Goal: Communication & Community: Answer question/provide support

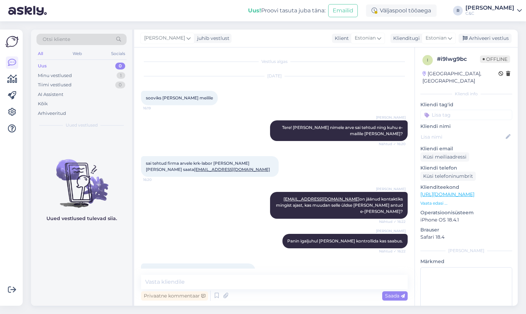
scroll to position [40, 0]
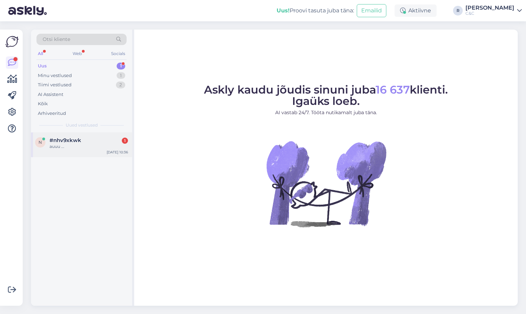
click at [83, 141] on div "#nhv9xkwk 1" at bounding box center [89, 140] width 78 height 6
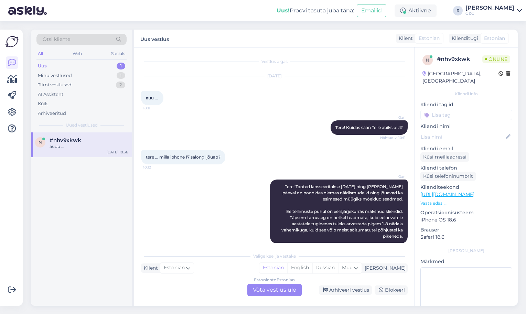
scroll to position [175, 0]
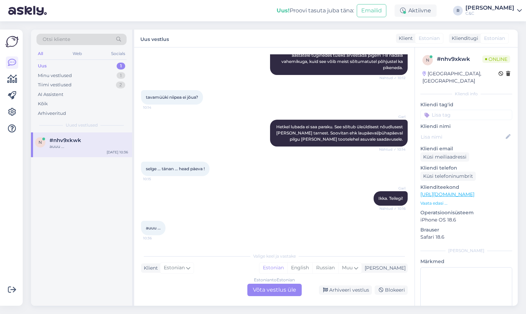
click at [115, 66] on div "Uus 1" at bounding box center [81, 66] width 90 height 10
click at [285, 290] on div "Estonian to Estonian Võta vestlus üle" at bounding box center [274, 290] width 54 height 12
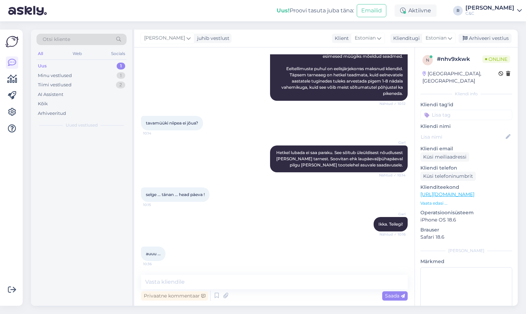
scroll to position [149, 0]
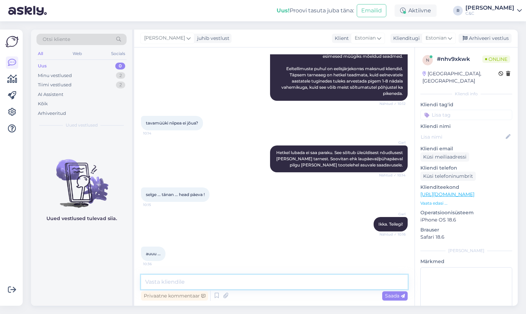
click at [288, 283] on textarea at bounding box center [274, 282] width 266 height 14
type textarea "Tere! Kuidas saan teile abiks olla?"
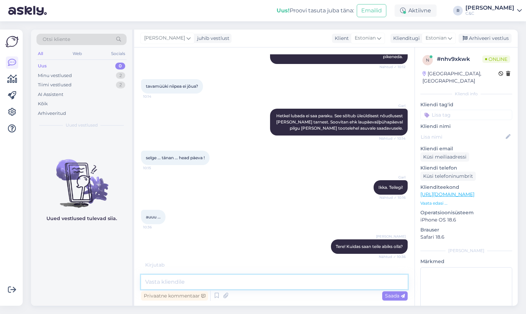
scroll to position [186, 0]
click at [279, 206] on div "auuu ... 10:36" at bounding box center [274, 217] width 266 height 30
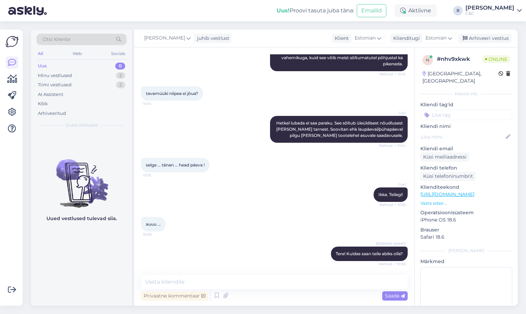
scroll to position [208, 0]
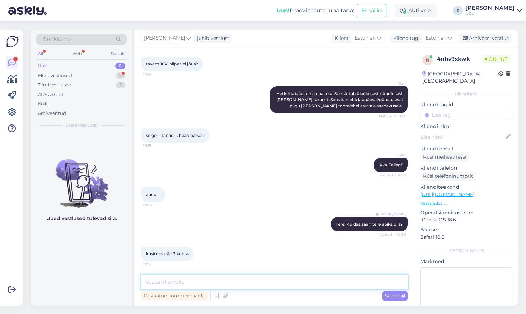
click at [187, 278] on textarea at bounding box center [274, 282] width 266 height 14
click at [72, 71] on div "Minu vestlused 2" at bounding box center [81, 76] width 90 height 10
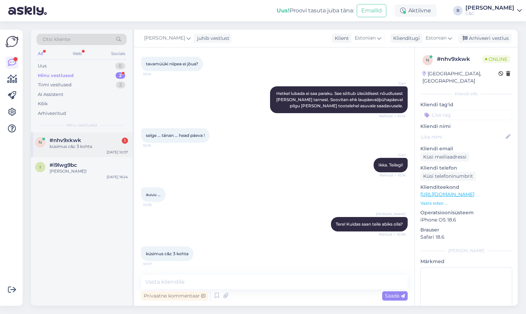
click at [69, 149] on div "n #nhv9xkwk 1 küsimus c&c 3 kohta Sep 18 10:37" at bounding box center [81, 144] width 101 height 25
click at [70, 171] on div "[PERSON_NAME]!" at bounding box center [89, 171] width 78 height 6
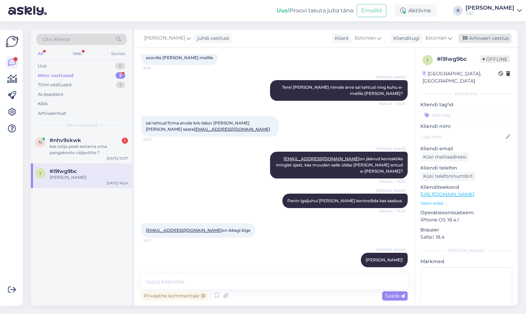
click at [473, 35] on div "Arhiveeri vestlus" at bounding box center [484, 38] width 53 height 9
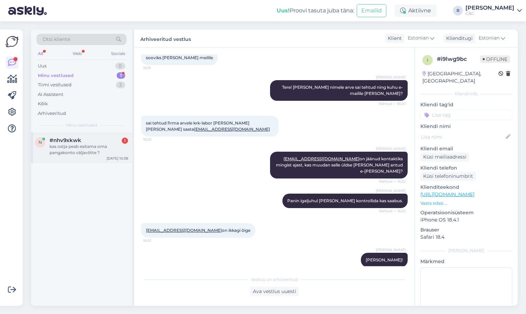
click at [95, 141] on div "#nhv9xkwk 1" at bounding box center [89, 140] width 78 height 6
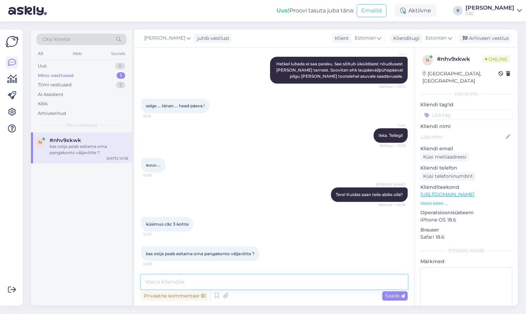
click at [242, 286] on textarea at bounding box center [274, 282] width 266 height 14
click at [474, 191] on link "https://www.shop.cec.ee/iphone-17?color=46&erply_storage=55" at bounding box center [447, 194] width 54 height 6
click at [217, 279] on textarea at bounding box center [274, 282] width 266 height 14
drag, startPoint x: 228, startPoint y: 285, endPoint x: 168, endPoint y: 285, distance: 60.5
click at [168, 285] on textarea "Ei pea, tehakse lihtsalt" at bounding box center [274, 282] width 266 height 14
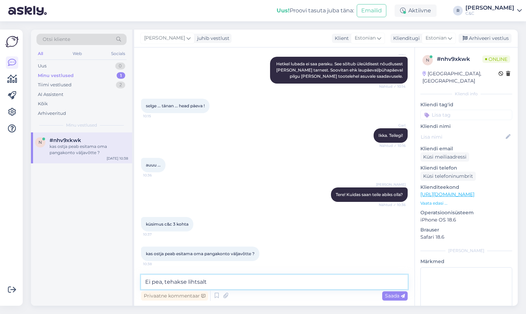
drag, startPoint x: 164, startPoint y: 283, endPoint x: 240, endPoint y: 287, distance: 76.1
click at [240, 287] on textarea "Ei pea, tehakse lihtsalt" at bounding box center [274, 282] width 266 height 14
type textarea "Ei pea."
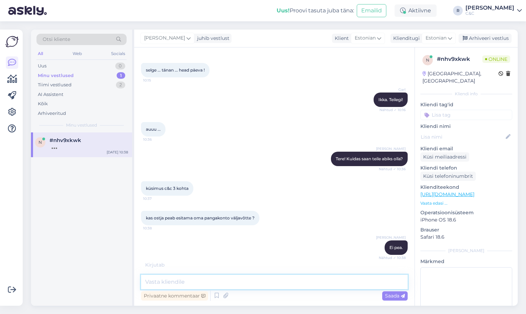
click at [255, 287] on textarea at bounding box center [274, 282] width 266 height 14
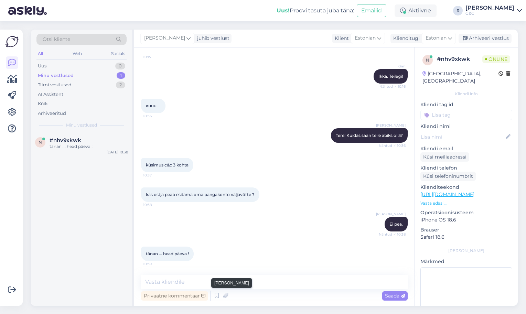
scroll to position [297, 0]
click at [221, 286] on textarea at bounding box center [274, 282] width 266 height 14
type textarea "Ikka :) Kõike paremat!"
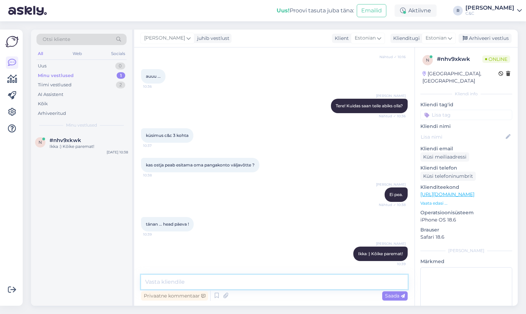
scroll to position [325, 0]
click at [472, 39] on div "Arhiveeri vestlus" at bounding box center [484, 38] width 53 height 9
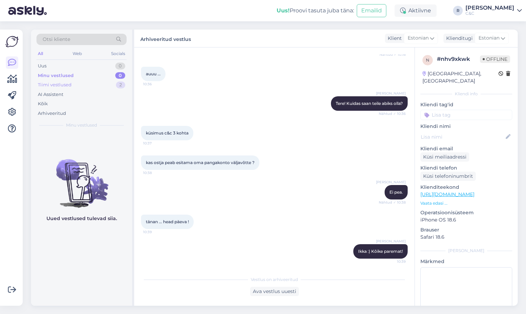
click at [107, 84] on div "Tiimi vestlused 2" at bounding box center [81, 85] width 90 height 10
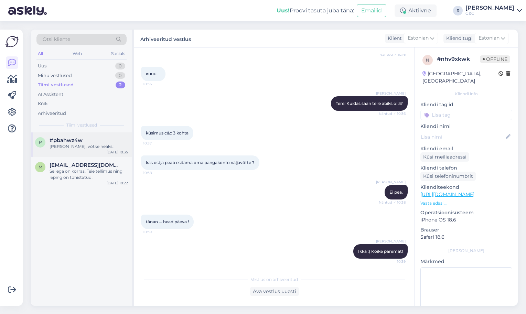
click at [95, 145] on div "Ikka, võtke heaks!" at bounding box center [89, 146] width 78 height 6
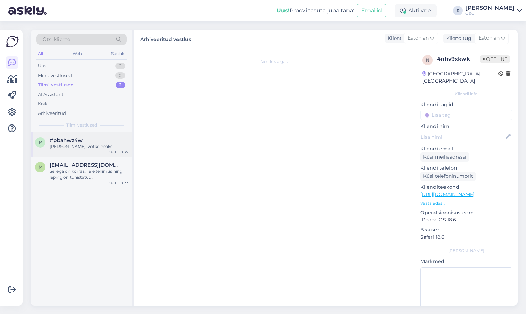
scroll to position [103, 0]
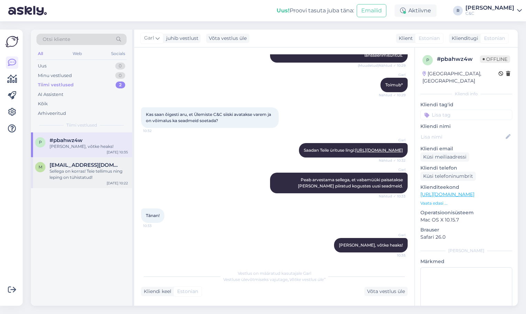
click at [90, 168] on div "Sellega on korras! Teie tellimus ning leping on tühistatud!" at bounding box center [89, 174] width 78 height 12
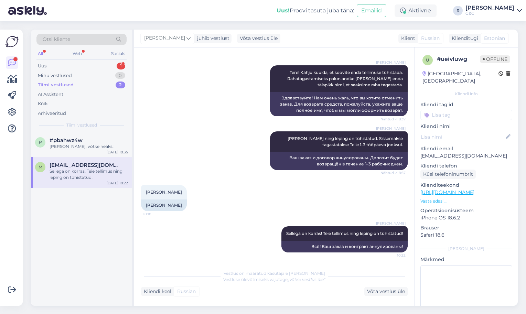
scroll to position [0, 0]
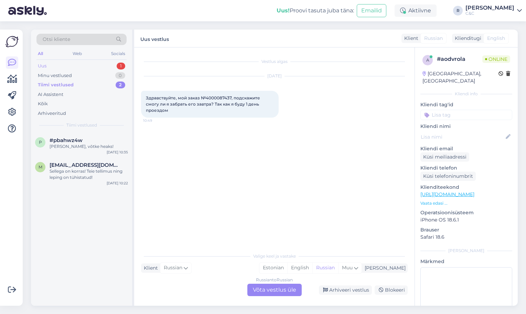
click at [118, 66] on div "1" at bounding box center [121, 66] width 9 height 7
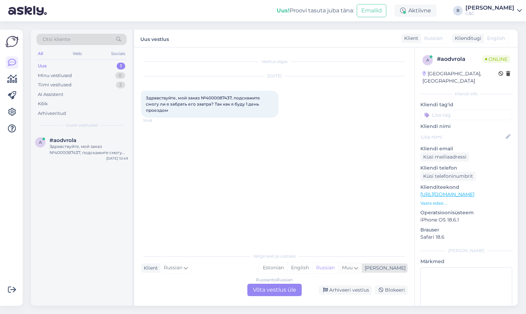
click at [352, 267] on span "Muu" at bounding box center [347, 267] width 11 height 6
type input "es"
click at [332, 228] on link "Estonian" at bounding box center [333, 228] width 76 height 11
click at [274, 289] on div "Russian to Estonian Võta vestlus üle" at bounding box center [274, 290] width 54 height 12
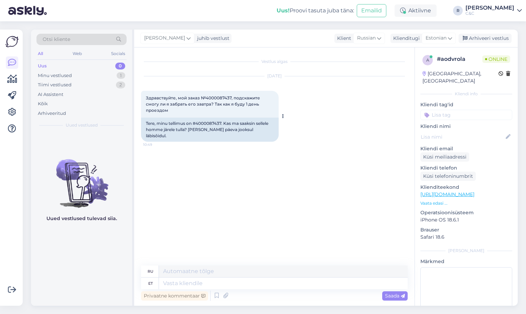
click at [209, 118] on div "Tere, minu tellimus on #4000087437. Kas ma saaksin sellele homme järele tulla? …" at bounding box center [210, 130] width 138 height 24
copy div "4000087437"
click at [182, 282] on textarea at bounding box center [283, 283] width 249 height 12
type textarea "Tere!"
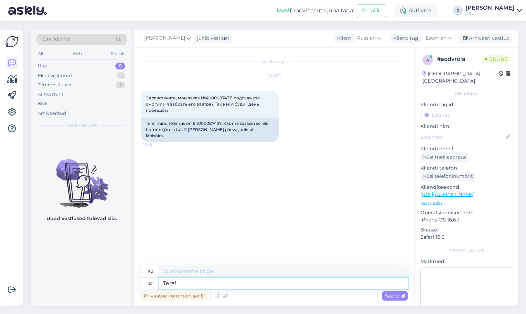
type textarea "Привет!"
type textarea "Tere! Telefoni"
type textarea "Здравствуйте! Телефон"
type textarea "Tere! A"
type textarea "Привет!"
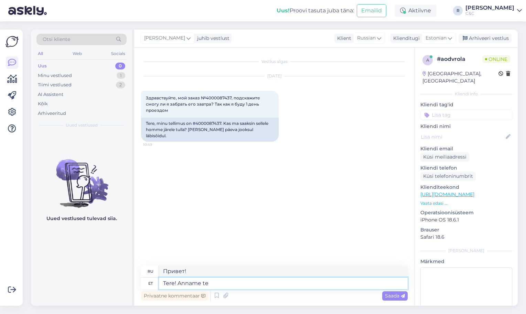
type textarea "Tere! Anname tei"
type textarea "Привет! Мы даем"
type textarea "Tere! Anname teile tead"
type textarea "Привет! Мы вам даем"
type textarea "Tere! Anname teile teada kui"
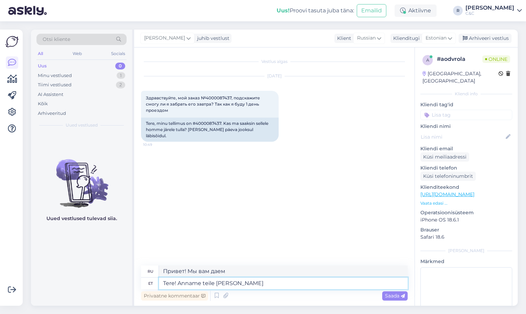
type textarea "Здравствуйте! Мы вам сообщим."
type textarea "Tere! Anname teile teada kui telefon o"
type textarea "Здравствуйте! Мы сообщим вам, когда"
type textarea "Tere! Anname teile teada kui telefon on ko"
type textarea "Здравствуйте! Мы сообщим вам, когда телефон будет готов."
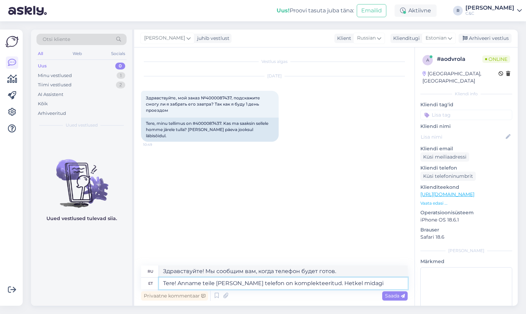
type textarea "Tere! Anname teile teada kui telefon on komplekteeritud. Hetkel midagi g"
type textarea "Здравствуйте! Мы сообщим вам, когда телефон будет готов. В настоящее время"
type textarea "Tere! Anname teile teada kui telefon on komplekteeritud. Hetkel midagi ga"
type textarea "Здравствуйте! Мы сообщим вам, когда телефон будет готов. Пока ничего."
type textarea "Tere! Anname teile teada kui telefon on komplekteeritud. Hetkel midagi garantee…"
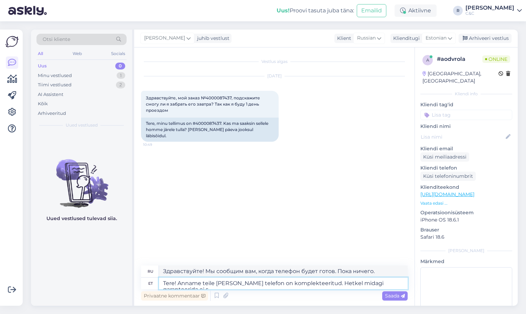
type textarea "Здравствуйте! Мы сообщим вам, когда телефон будет готов. На данный момент никак…"
type textarea "Tere! Anname teile teada kui telefon on komplekteeritud. Hetkel midagi garantee…"
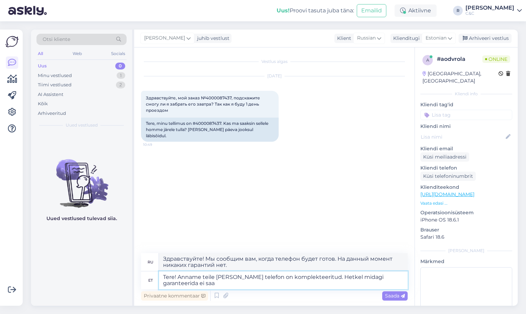
type textarea "Здравствуйте! Мы сообщим вам, когда телефон будет готов. На данный момент мы ни…"
type textarea "Tere! Anname teile teada kui telefon on komplekteeritud. Hetkel midagi garantee…"
type textarea "Здравствуйте! Мы сообщим вам, когда телефон будет готов. На данный момент мы ни…"
type textarea "Tere! Anname teile teada kui telefon on komplekteeritud. Hetkel midagi garantee…"
type textarea "Здравствуйте! Мы сообщим вам, когда телефон будет готов. На данный момент мы ни…"
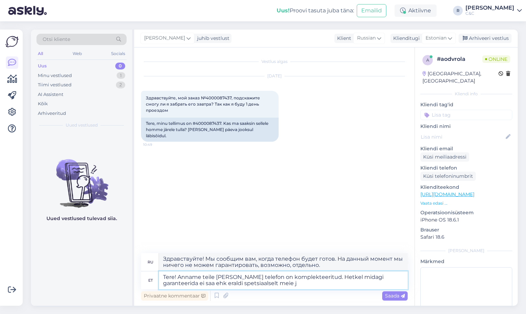
type textarea "Tere! Anname teile teada kui telefon on komplekteeritud. Hetkel midagi garantee…"
type textarea "Здравствуйте! Мы сообщим вам, когда телефон будет готов. На данный момент мы ни…"
type textarea "Tere! Anname teile teada kui telefon on komplekteeritud. Hetkel midagi garantee…"
type textarea "Здравствуйте! Мы сообщим вам, когда телефон будет готов. На данный момент мы ни…"
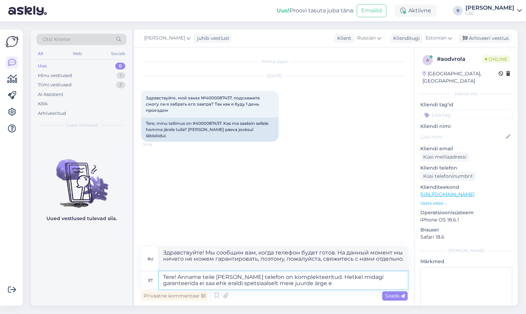
type textarea "Tere! Anname teile teada kui telefon on komplekteeritud. Hetkel midagi garantee…"
type textarea "Здравствуйте! Мы сообщим вам, когда телефон будет готов. На данный момент мы ни…"
type textarea "Tere! Anname teile teada kui telefon on komplekteeritud. Hetkel midagi garantee…"
type textarea "Здравствуйте! Мы сообщим вам, когда телефон будет готов. На данный момент мы ни…"
type textarea "Tere! Anname teile teada kui telefon on komplekteeritud. Hetkel midagi garantee…"
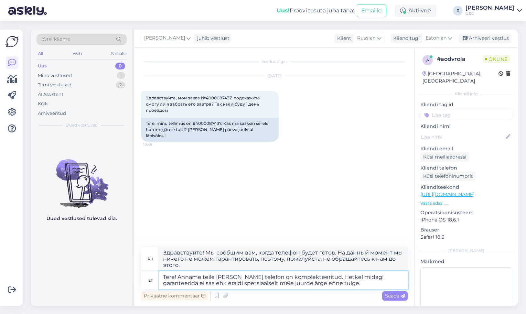
type textarea "Здравствуйте! Мы сообщим вам, когда телефон будет готов. На данный момент мы ни…"
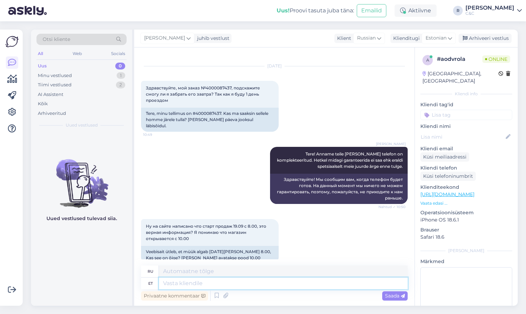
scroll to position [10, 0]
click at [202, 286] on textarea at bounding box center [283, 283] width 249 height 12
type textarea "Esimeses sa"
type textarea "В первом"
type textarea "Esimeses saadetises ei o"
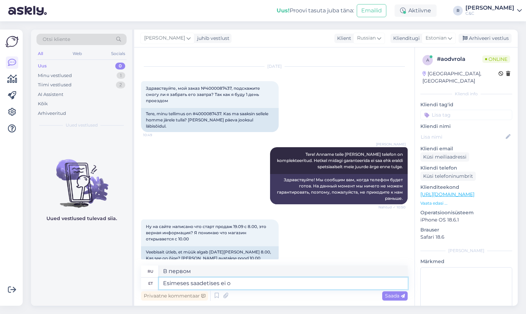
type textarea "В первой партии"
type textarea "Esimeses saadetises ei ole p"
type textarea "В первой партии нет"
type textarea "Esimeses saadetises ei ole pi"
type textarea "Первая партия не содержит"
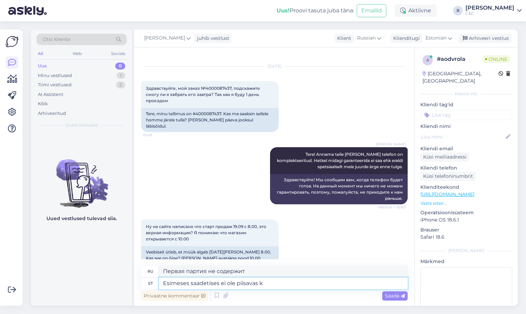
type textarea "Esimeses saadetises ei ole piisavas ko"
type textarea "Первая партия не содержит достаточного количества"
type textarea "Esimeses saadetises ei ole piisavas koguses telefo"
type textarea "В первой партии товара недостаточное количество."
type textarea "Esimeses saadetises ei ole piisavas koguses telefone et"
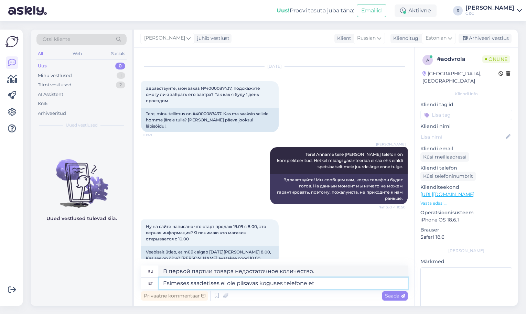
type textarea "В первой партии недостаточно телефонов."
type textarea "Esimeses saadetises ei ole piisavas koguses telefone et k"
type textarea "В первой партии недостаточно телефонов, чтобы"
type textarea "Esimeses saadetises ei ole piisavas koguses telefone et kõiki e"
type textarea "В первой партии телефонов недостаточно, чтобы охватить всех."
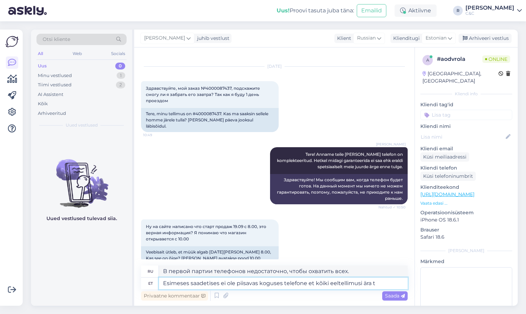
type textarea "Esimeses saadetises ei ole piisavas koguses telefone et kõiki eeltellimusi ära …"
type textarea "В первой партии недостаточно телефонов, чтобы удовлетворить все предварительные…"
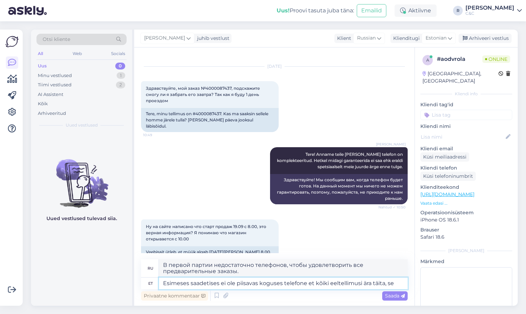
type textarea "Esimeses saadetises ei ole piisavas koguses telefone et kõiki eeltellimusi ära …"
type textarea "В первой партии недостаточно телефонов, чтобы выполнить все предварительные зак…"
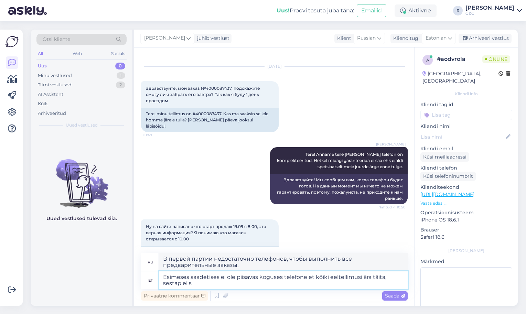
type textarea "Esimeses saadetises ei ole piisavas koguses telefone et kõiki eeltellimusi ära …"
type textarea "В первой партии недостаточно телефонов, чтобы удовлетворить все предварительные…"
type textarea "Esimeses saadetises ei ole piisavas koguses telefone et kõiki eeltellimusi ära …"
type textarea "В первой партии недостаточно телефонов, чтобы выполнить все предварительные зак…"
type textarea "Esimeses saadetises ei ole piisavas koguses telefone et kõiki eeltellimusi ära …"
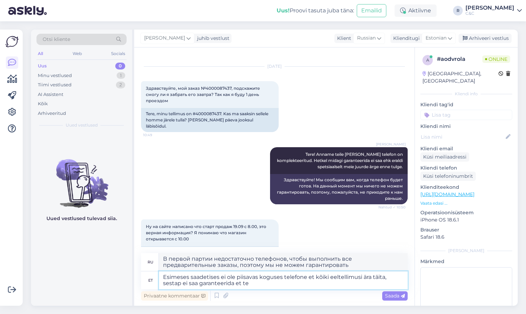
type textarea "В первой партии недостаточно телефонов, чтобы выполнить все предварительные зак…"
type textarea "Esimeses saadetises ei ole piisavas koguses telefone et kõiki eeltellimusi ära …"
type textarea "В первой партии недостаточно телефонов для выполнения всех предварительных зака…"
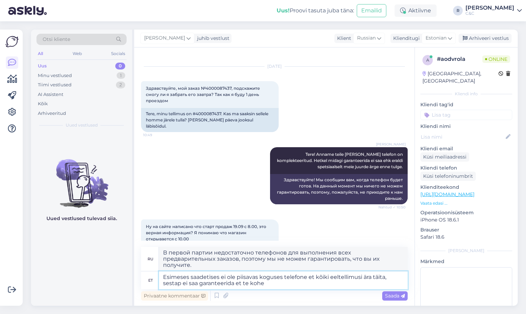
type textarea "Esimeses saadetises ei ole piisavas koguses telefone et kõiki eeltellimusi ära …"
type textarea "В первой партии недостаточно телефонов, чтобы выполнить все предварительные зак…"
type textarea "Esimeses saadetises ei ole piisavas koguses telefone et kõiki eeltellimusi ära …"
type textarea "В первой партии недостаточно телефонов, чтобы выполнить все предварительные зак…"
type textarea "Esimeses saadetises ei ole piisavas koguses telefone et kõiki eeltellimusi ära …"
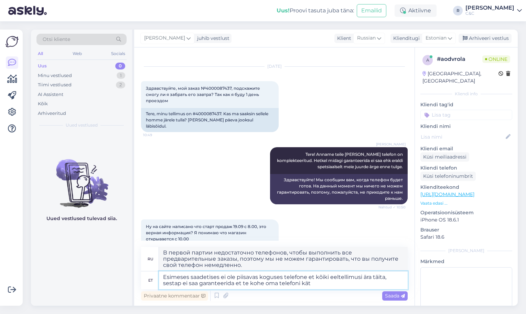
type textarea "В первой партии недостаточно телефонов для выполнения всех предварительных зака…"
type textarea "Esimeses saadetises ei ole piisavas koguses telefone et kõiki eeltellimusi ära …"
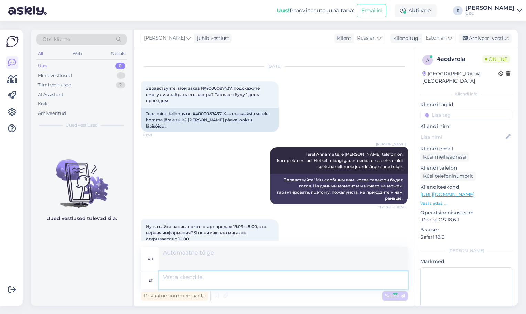
scroll to position [82, 0]
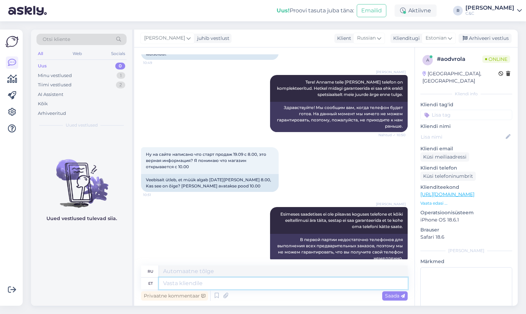
type textarea "M"
type textarea "Veebisait üt"
type textarea "Веб-сайт"
type textarea "Veebisait ütleb et"
type textarea "На сайте написано, что"
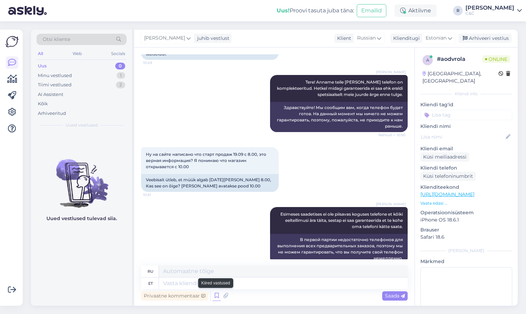
click at [216, 300] on icon at bounding box center [216, 295] width 8 height 10
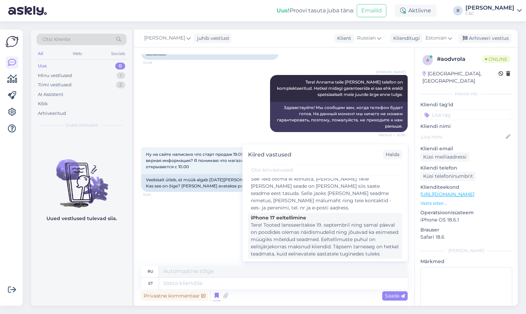
scroll to position [52, 0]
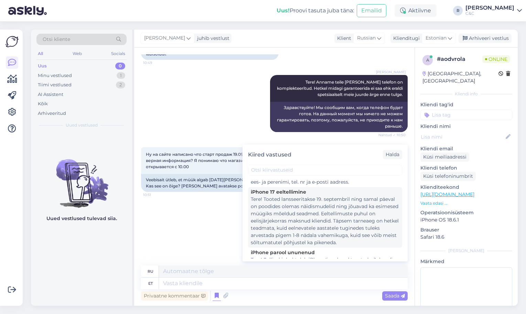
click at [303, 219] on div "Tere! Tooted lansseeritakse 19. septembril ning samal päeval on poodides olemas…" at bounding box center [325, 221] width 149 height 51
type textarea "Здравствуйте! Продукция поступит в продажу 19 сентября, и в тот же день в магаз…"
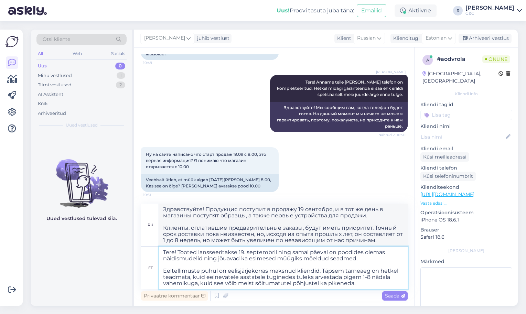
drag, startPoint x: 178, startPoint y: 252, endPoint x: 153, endPoint y: 252, distance: 25.1
click at [153, 252] on div "et Tere! Tooted lansseeritakse 19. septembril ning samal päeval on poodides ole…" at bounding box center [274, 267] width 266 height 43
type textarea "Tooted lansseeritakse 19. septembril ning samal päeval on poodides olemas näidi…"
type textarea "Продукция поступит в продажу 19 сентября, и в тот же день в магазины поступят о…"
drag, startPoint x: 360, startPoint y: 284, endPoint x: 145, endPoint y: 272, distance: 215.2
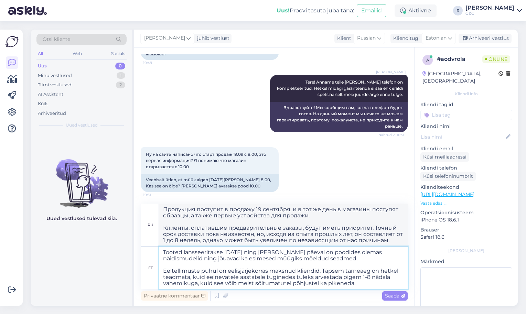
click at [145, 272] on div "et Tooted lansseeritakse 19. septembril ning samal päeval on poodides olemas nä…" at bounding box center [274, 267] width 266 height 43
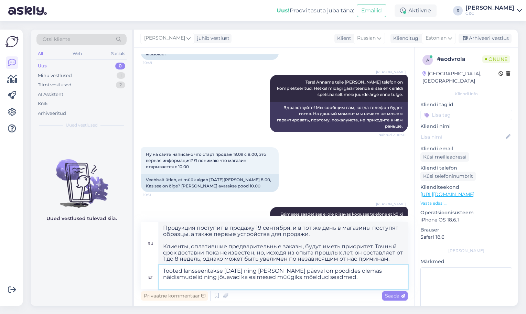
type textarea "Tooted lansseeritakse 19. septembril ning samal päeval on poodides olemas näidi…"
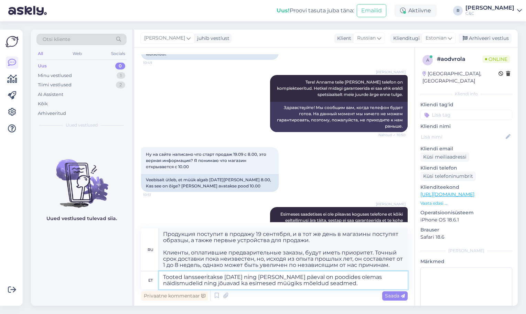
type textarea "Продукция будет представлена ​​19 сентября, и в тот же день в магазинах появятс…"
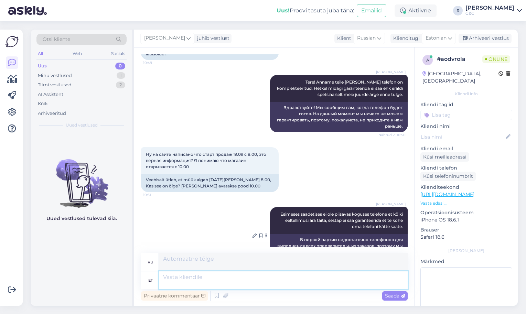
scroll to position [148, 0]
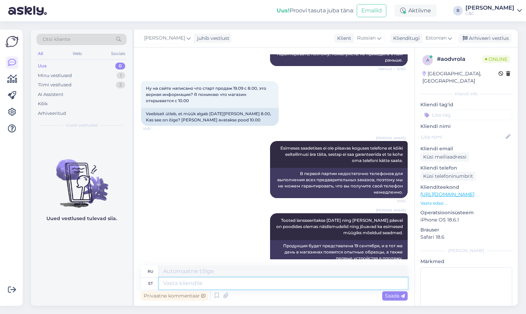
type textarea "K"
type textarea "Kell"
type textarea "Часы"
type textarea "Kell 8:00 to"
type textarea "В 8:00"
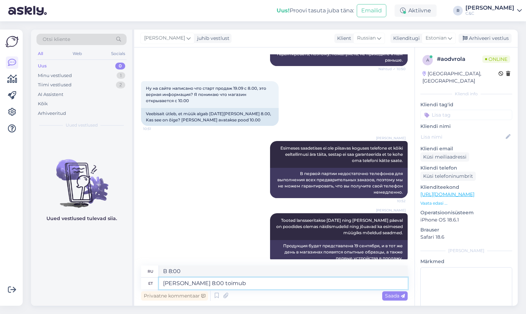
type textarea "Kell 8:00 toimub"
type textarea "В 8:00 состоится"
type textarea "Kell 8:00 toimub Ülemiste k"
type textarea "В 8:00 состоится Юлемисте."
type textarea "Kell 8:00 toimub Ülemiste keskuses"
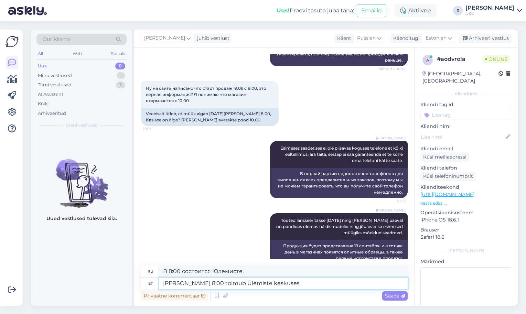
type textarea "Мероприятие состоится в 8:00 утра в центре Ülemiste."
type textarea "Kell 8:00 toimub Ülemiste keskuses uue i"
type textarea "В 8:00 утра будет новый"
type textarea "Kell 8:00 toimub Ülemiste keskuses uue iPhone ürit"
type textarea "В 8:00 утра в торговом центре Ülemiste состоится презентация нового iPhone."
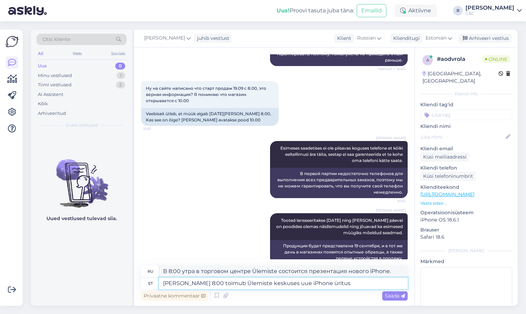
type textarea "Kell 8:00 toimub Ülemiste keskuses uue iPhone üritus"
type textarea "В 8:00 утра в торговом центре Ülemiste состоится мероприятие, посвященное новом…"
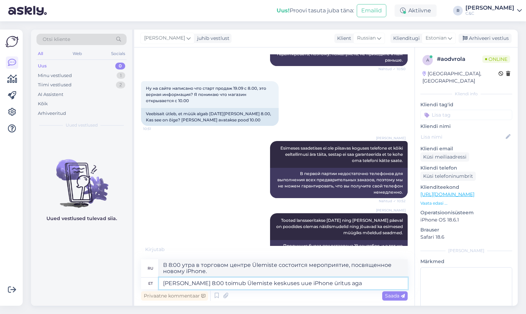
type textarea "Kell 8:00 toimub Ülemiste keskuses uue iPhone üritus aga m"
type textarea "В 8:00 в торговом центре Ülemiste состоится презентация нового iPhone."
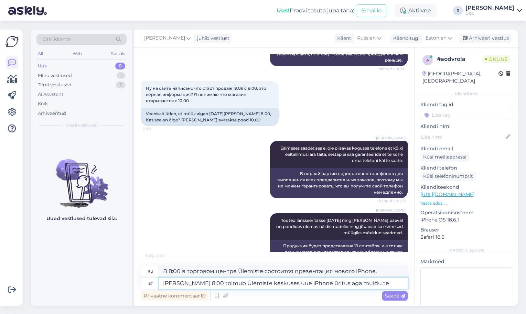
type textarea "Kell 8:00 toimub Ülemiste keskuses uue iPhone üritus aga muidu tei"
type textarea "В 8:00 в торговом центре Ülemiste состоится мероприятие, посвященное новому iPh…"
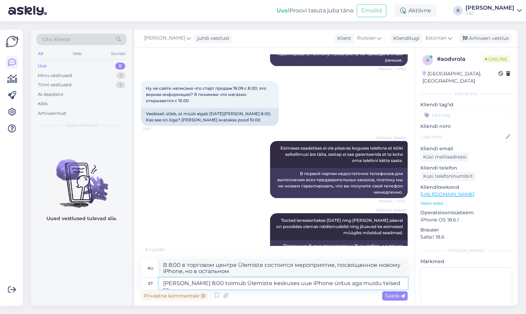
type textarea "Kell 8:00 toimub Ülemiste keskuses uue iPhone üritus aga muidu teised sal"
type textarea "В 8:00 в торговом центре Ülemiste состоится презентация нового iPhone, в осталь…"
type textarea "Kell 8:00 toimub Ülemiste keskuses uue iPhone üritus aga muidu teised salongid …"
type textarea "В 8:00 в торговом центре Ülemiste Center пройдет мероприятие, посвященное новом…"
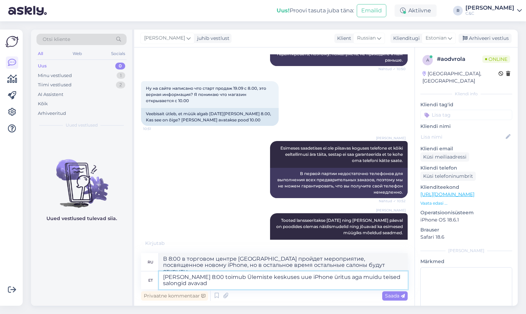
type textarea "Kell 8:00 toimub Ülemiste keskuses uue iPhone üritus aga muidu teised salongid …"
type textarea "В 8:00 в торговом центре Ülemiste Center пройдет мероприятие, посвященное новом…"
type textarea "Kell 8:00 toimub Ülemiste keskuses uue iPhone üritus aga muidu teised salongid …"
type textarea "В 8:00 в торговом центре Ülemiste Center пройдет презентация нового iPhone, ост…"
type textarea "Kell 8:00 toimub Ülemiste keskuses uue iPhone üritus aga muidu teised salongid …"
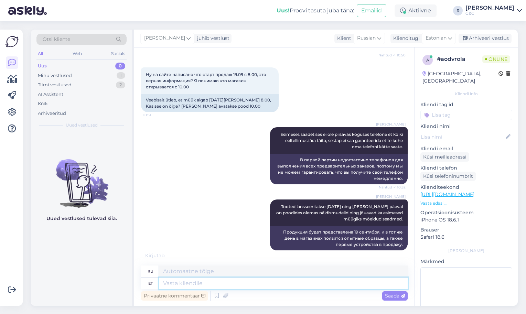
scroll to position [155, 0]
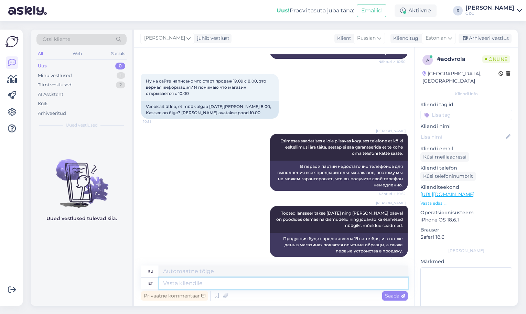
click at [209, 284] on textarea at bounding box center [283, 283] width 249 height 12
click at [109, 74] on div "Minu vestlused 1" at bounding box center [81, 76] width 90 height 10
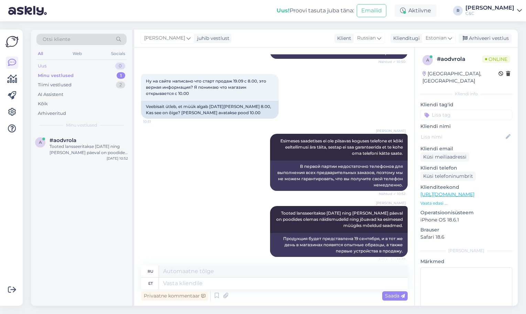
click at [110, 63] on div "Uus 0" at bounding box center [81, 66] width 90 height 10
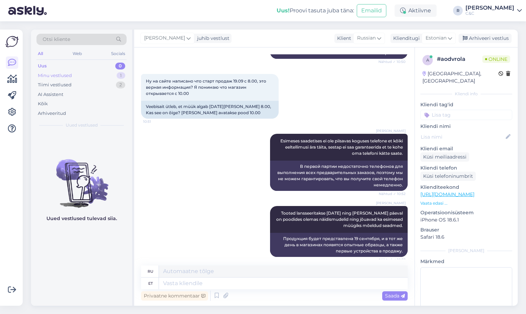
click at [108, 72] on div "Minu vestlused 1" at bounding box center [81, 76] width 90 height 10
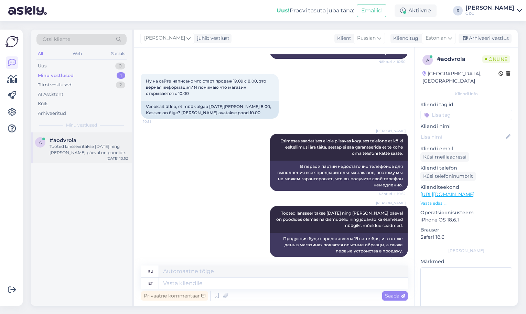
click at [89, 152] on div "Tooted lansseeritakse 19. septembril ning samal päeval on poodides olemas näidi…" at bounding box center [89, 149] width 78 height 12
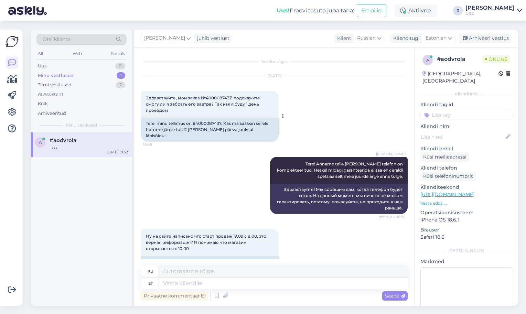
scroll to position [0, 0]
click at [211, 96] on span "Здравствуйте, мой заказ №4000087437, подскажите смогу ли я забрать его завтра? …" at bounding box center [203, 104] width 115 height 18
copy span "4000087437"
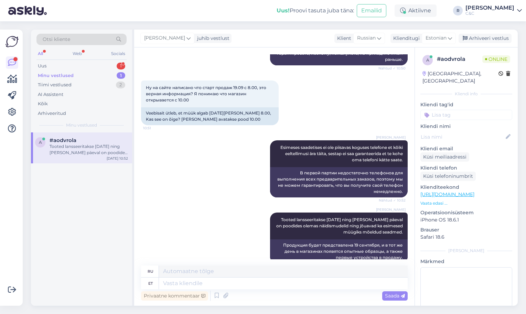
scroll to position [148, 0]
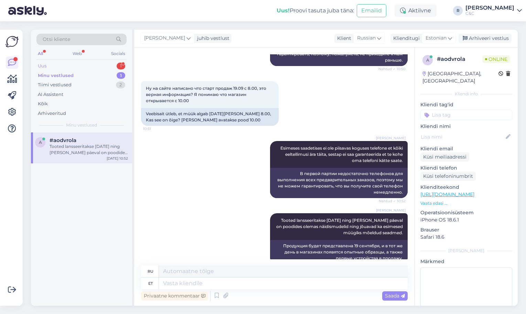
click at [104, 67] on div "Uus 1" at bounding box center [81, 66] width 90 height 10
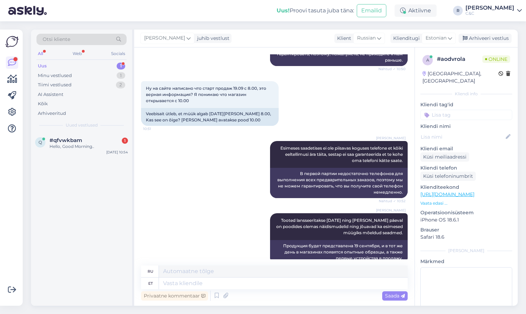
click at [86, 130] on div "Otsi kliente All Web Socials Uus 1 Minu vestlused 1 Tiimi vestlused 2 AI Assist…" at bounding box center [81, 81] width 101 height 103
click at [85, 138] on div "#qfvwkbam 1" at bounding box center [89, 140] width 78 height 6
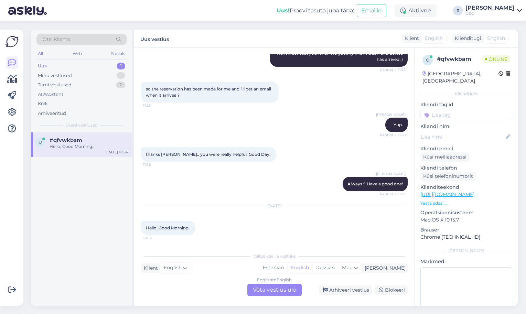
click at [289, 292] on div "English to English Võta vestlus üle" at bounding box center [274, 290] width 54 height 12
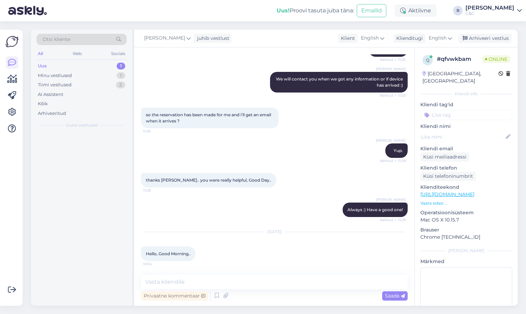
scroll to position [759, 0]
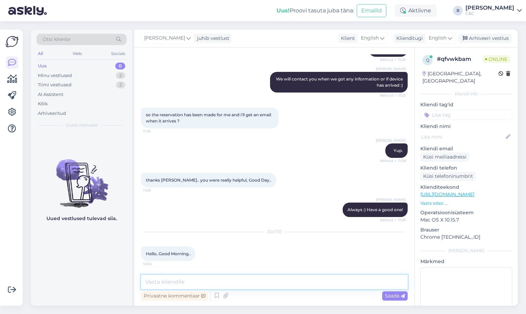
click at [224, 279] on textarea at bounding box center [274, 282] width 266 height 14
type textarea "Hello! How can I help you today+"
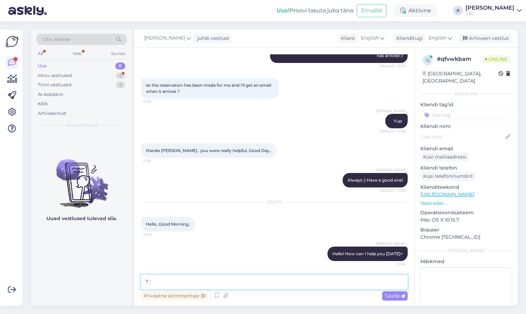
type textarea "? :)"
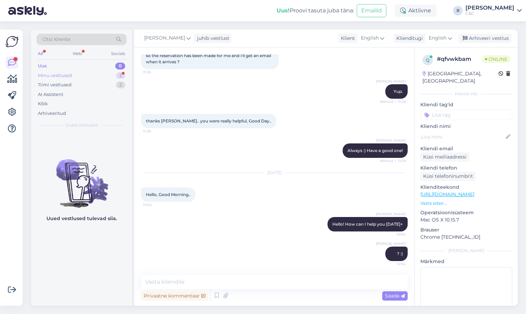
click at [93, 76] on div "Minu vestlused 2" at bounding box center [81, 76] width 90 height 10
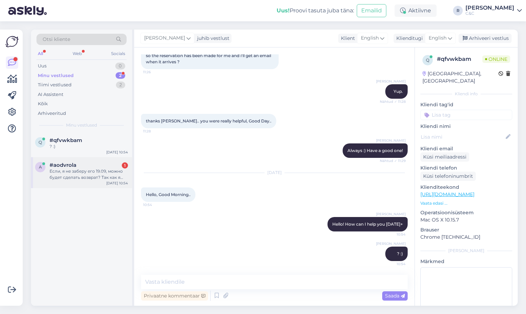
click at [73, 175] on div "Если, я не заберу его 19.09, можно будет сделать возврат? Так как я уеду с Эсто…" at bounding box center [89, 174] width 78 height 12
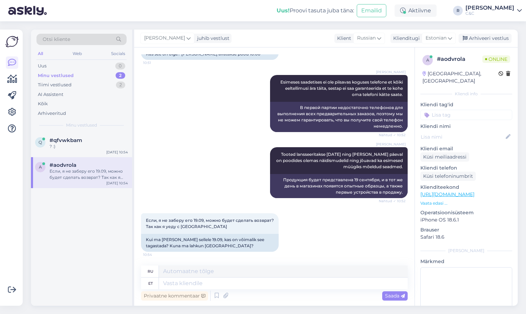
scroll to position [201, 0]
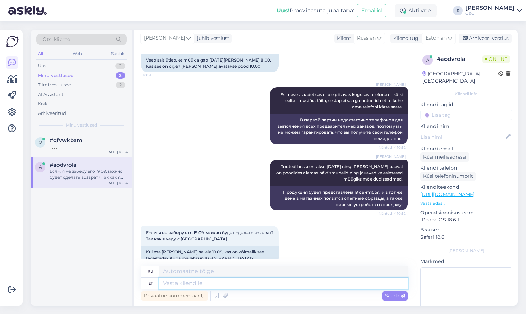
click at [221, 283] on textarea at bounding box center [283, 283] width 249 height 12
type textarea "Ikka,"
type textarea "Все еще,"
type textarea "Ikka,"
type textarea "Тем не менее, его"
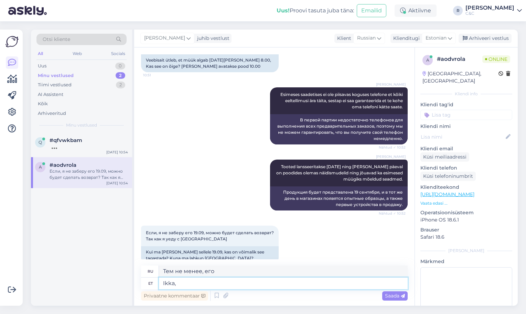
type textarea "Ikka"
type textarea "Все еще,"
type textarea "Ikka. S"
type textarea "Все еще."
type textarea "Ikka. Saate meile k"
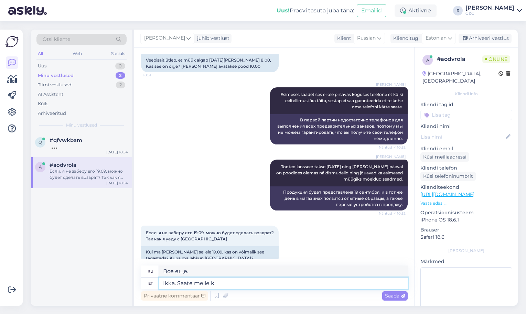
type textarea "Всё ещё можешь."
type textarea "Ikka. Saate meile kirj"
type textarea "Всё ещё. Вы можете отправить нам"
type textarea "Ikka. Saate meile kirja as"
type textarea "Всё ещё. Напишите нам."
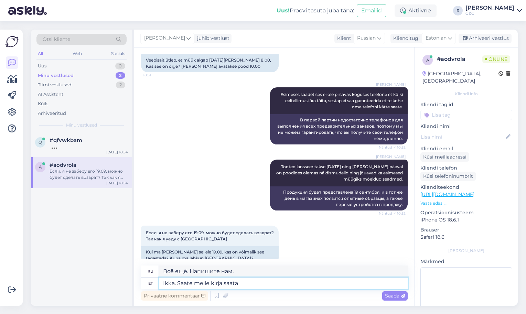
type textarea "Ikka. Saate meile kirja saata"
type textarea "Всё ещё. Вы можете отправить нам письмо."
type textarea "Ikka. Saate meile kirja saata klienditugi@cec.com nin"
type textarea "Всё ещё. Вы можете написать нам klienditugi@cec.com"
type textarea "Ikka. Saate meile kirja saata klienditugi@cec.com koos tell"
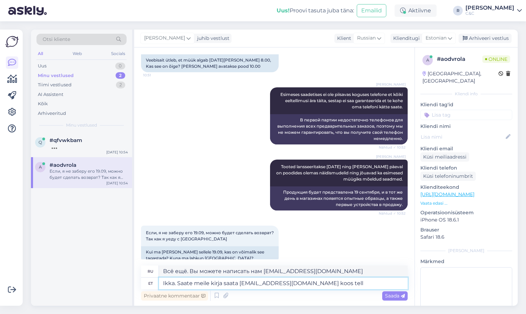
type textarea "Всё ещё. Вы можете написать нам klienditugi@cec.com :"
type textarea "Ikka. Saate meile kirja saata klienditugi@cec.com koos tellimuse num"
type textarea "Всё ещё. Вы можете отправить нам электронное письмо с заказом klienditugi@cec.c…"
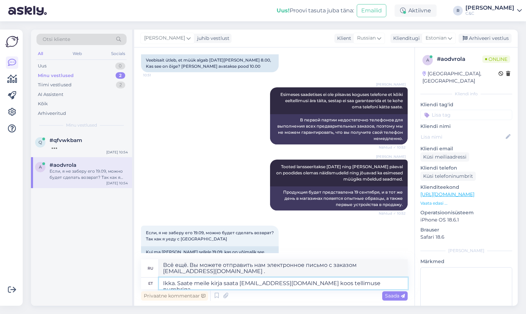
type textarea "Ikka. Saate meile kirja saata klienditugi@cec.com koos tellimuse numbriga"
type textarea "Всё равно. Вы можете написать нам klienditugi@cec.com указав номер вашего заказ…"
type textarea "Ikka. Saate meile kirja saata klienditugi@cec.com koos tellimuse numbriga ning"
type textarea "Всё ещё. Вы можете отправить нам письмо klienditugi@cec.com указав номер вашего…"
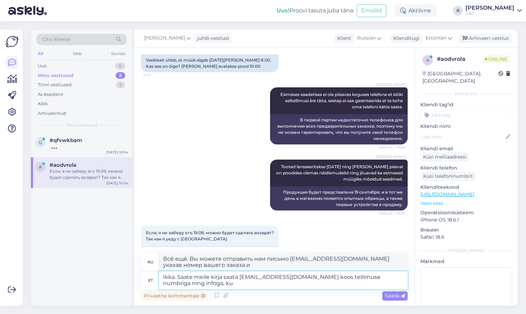
type textarea "Ikka. Saate meile kirja saata klienditugi@cec.com koos tellimuse numbriga ning …"
type textarea "Всё ещё. Вы можете отправить нам письмо klienditugi@cec.com указав номер вашего…"
type textarea "Ikka. Saate meile kirja saata klienditugi@cec.com koos tellimuse numbriga ning …"
type textarea "Всё ещё. Вы можете отправить нам письмо klienditugi@cec.com указав номер вашего…"
type textarea "Ikka. Saate meile kirja saata klienditugi@cec.com koos tellimuse numbriga ning …"
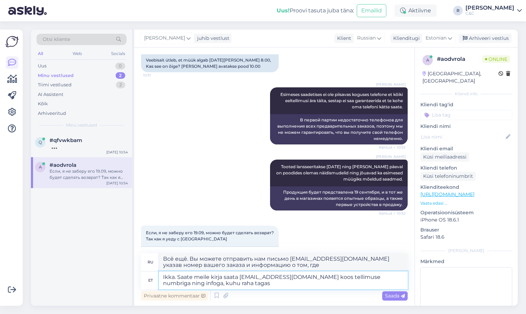
type textarea "Всё равно. Вы можете отправить нам электронное письмо klienditugi@cec.com , ука…"
type textarea "Ikka. Saate meile kirja saata klienditugi@cec.com koos tellimuse numbriga ning …"
type textarea "Тем не менее, вы можете отправить нам электронное письмо klienditugi@cec.com , …"
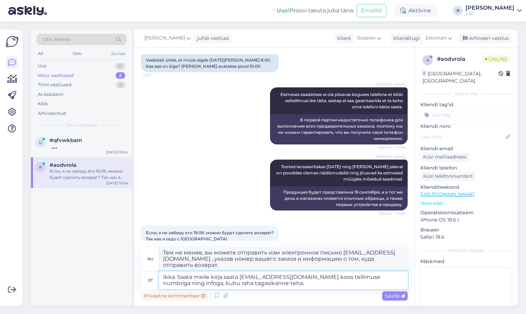
click at [165, 276] on textarea "Ikka. Saate meile kirja saata klienditugi@cec.com koos tellimuse numbriga ning …" at bounding box center [283, 280] width 249 height 18
type textarea "Jah. Saate meile kirja saata klienditugi@cec.com koos tellimuse numbriga ning i…"
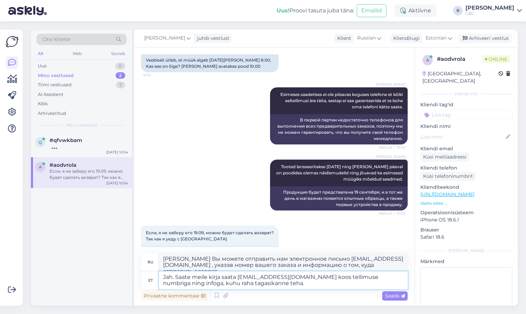
type textarea "Да. Вы можете отправить нам электронное письмо klienditugi@cec.com , указав ном…"
click at [218, 277] on textarea "Jah. Saate meile kirja saata klienditugi@cec.com koos tellimuse numbriga ning i…" at bounding box center [283, 280] width 249 height 18
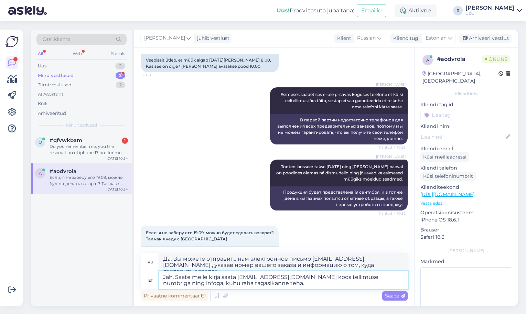
click at [218, 277] on textarea "Jah. Saate meile kirja saata klienditugi@cec.com koos tellimuse numbriga ning i…" at bounding box center [283, 280] width 249 height 18
type textarea "Jah. Saate meile e-maili saata klienditugi@cec.com koos tellimuse numbriga ning…"
type textarea "Да. Вы можете отправить нам электронное письмо klienditugi@cec.com , указав ном…"
click at [284, 286] on textarea "Jah. Saate meile e-maili saata klienditugi@cec.com koos tellimuse numbriga ning…" at bounding box center [283, 280] width 249 height 18
click at [286, 283] on textarea "Jah. Saate meile e-maili saata klienditugi@cec.com koos tellimuse numbriga ning…" at bounding box center [283, 280] width 249 height 18
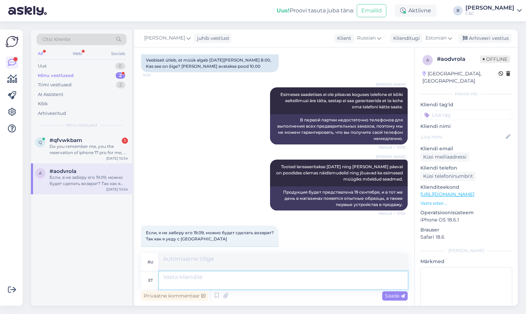
scroll to position [267, 0]
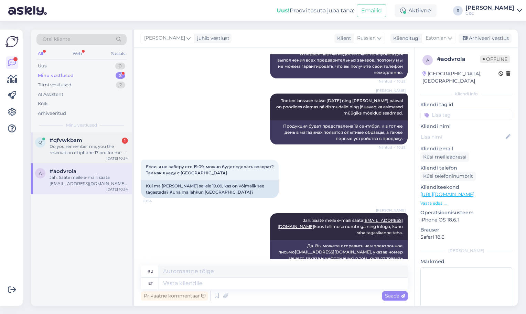
click at [83, 143] on div "Do you remember me, you the reservation of iphone 17 pro for me, or it was some…" at bounding box center [89, 149] width 78 height 12
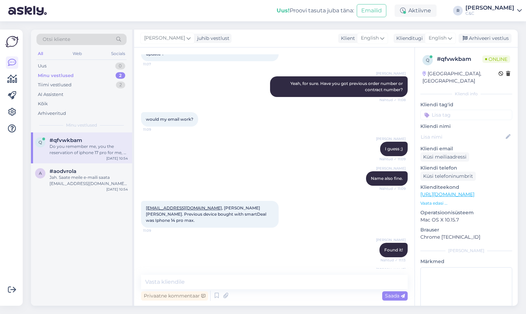
scroll to position [854, 0]
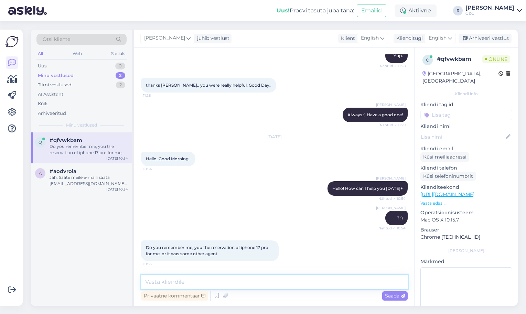
click at [219, 282] on textarea at bounding box center [274, 282] width 266 height 14
type textarea "I"
type textarea "Yeah, history in front of me."
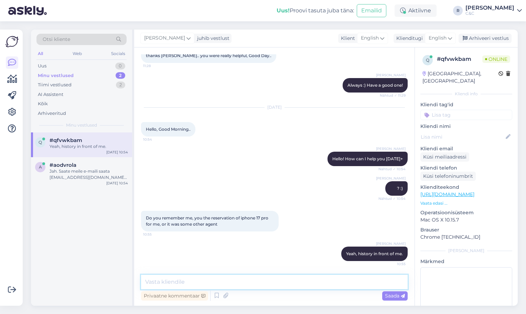
scroll to position [883, 0]
type textarea "Got all t"
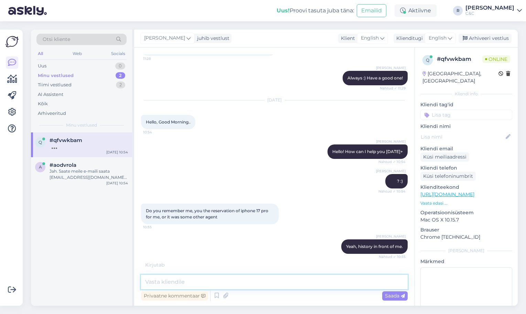
scroll to position [890, 0]
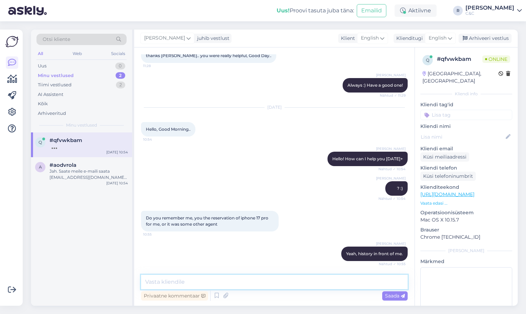
click at [216, 285] on textarea at bounding box center [274, 282] width 266 height 14
click at [216, 283] on textarea at bounding box center [274, 282] width 266 height 14
click at [89, 179] on div "Jah. Saate meile e-maili saata klienditugi@cec.com koos tellimuse numbriga ning…" at bounding box center [89, 174] width 78 height 12
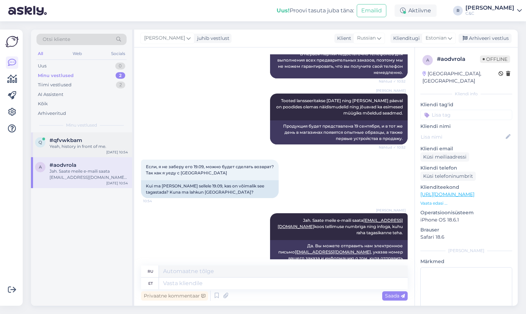
click at [92, 139] on div "#qfvwkbam" at bounding box center [89, 140] width 78 height 6
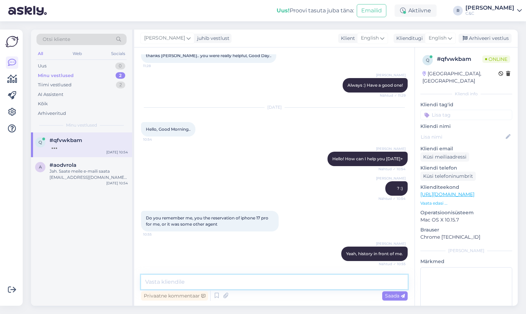
click at [218, 283] on textarea at bounding box center [274, 282] width 266 height 14
type textarea "C"
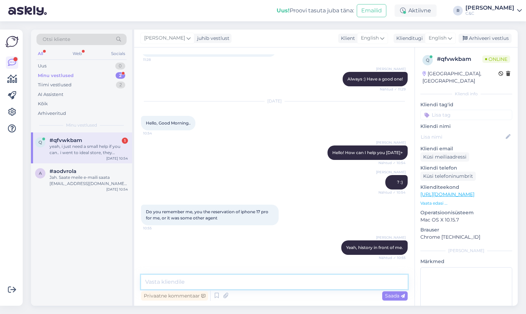
scroll to position [0, 0]
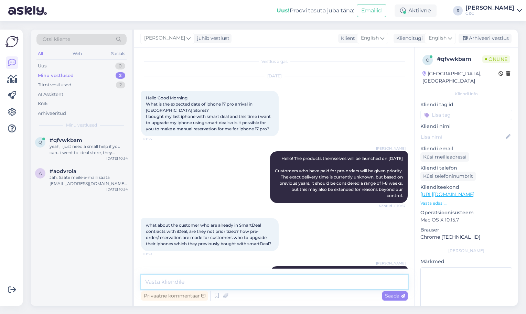
click at [238, 287] on textarea at bounding box center [274, 282] width 266 height 14
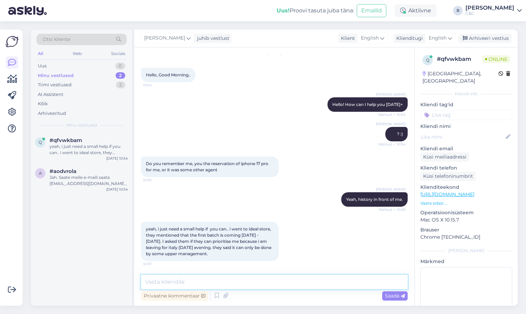
scroll to position [937, 0]
click at [225, 286] on textarea at bounding box center [274, 282] width 266 height 14
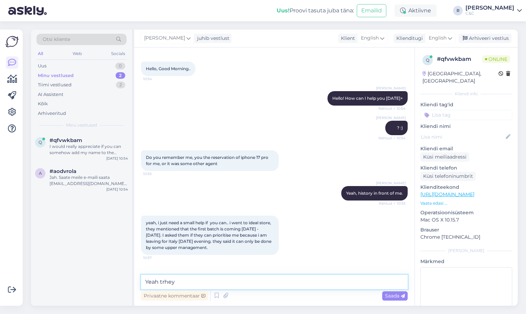
scroll to position [973, 0]
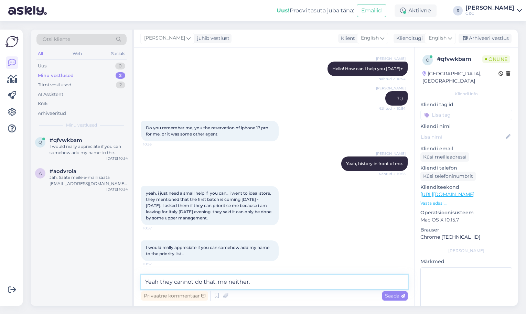
type textarea "Yeah they cannot do that, me neither."
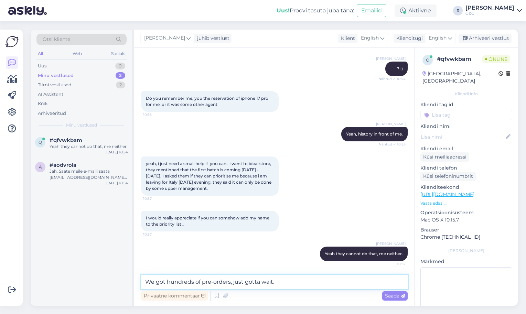
type textarea "We got hundreds of pre-orders, just gotta wait."
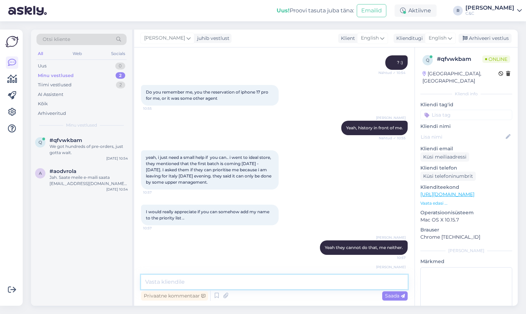
scroll to position [1032, 0]
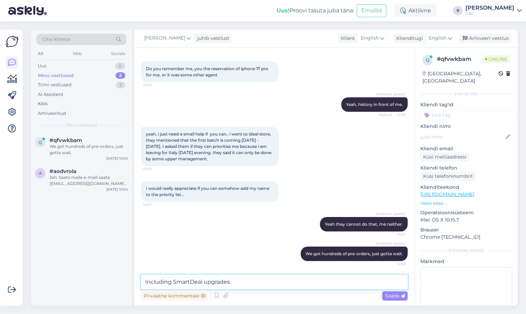
type textarea "Including SmartDeal upgrades."
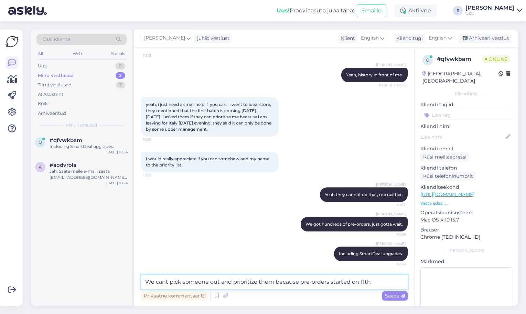
scroll to position [1062, 0]
click at [374, 285] on textarea "We cant pick someone out and prioritize them because pre-orders started on 11th" at bounding box center [274, 282] width 266 height 14
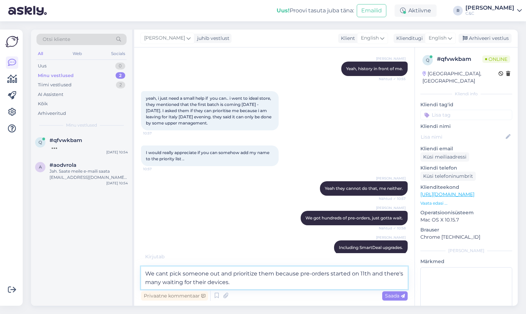
type textarea "We cant pick someone out and prioritize them because pre-orders started on 11th…"
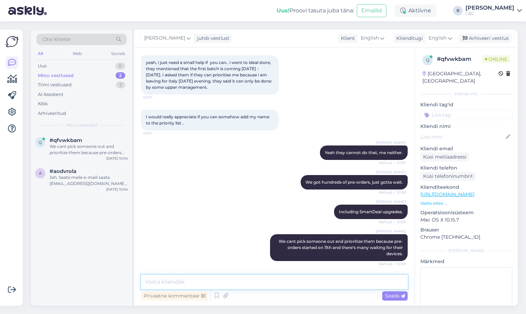
scroll to position [1104, 0]
click at [111, 67] on div "Uus 1" at bounding box center [81, 66] width 90 height 10
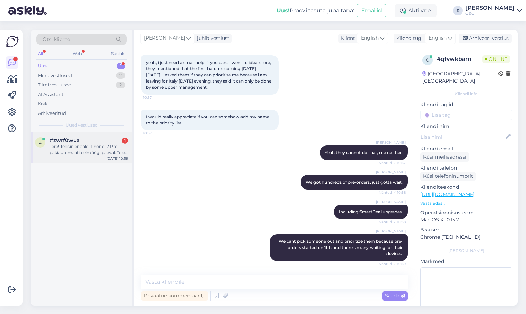
click at [85, 147] on div "Tere! Tellisin endale iPhone 17 Pro pakiautomaati eelmüügi päeval. Teie varasem…" at bounding box center [89, 149] width 78 height 12
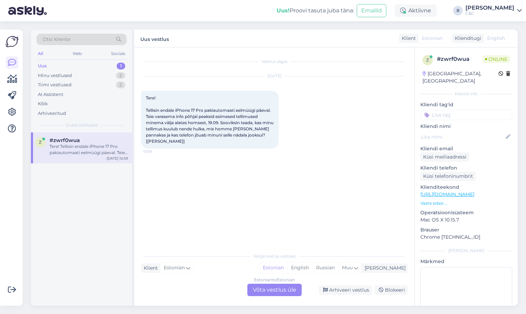
click at [261, 288] on div "Estonian to Estonian Võta vestlus üle" at bounding box center [274, 290] width 54 height 12
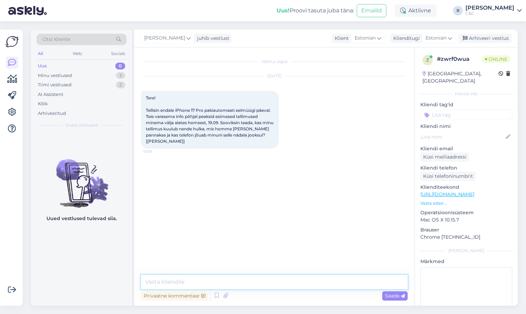
click at [228, 286] on textarea at bounding box center [274, 282] width 266 height 14
type textarea "Tere"
click at [217, 295] on icon at bounding box center [216, 295] width 8 height 10
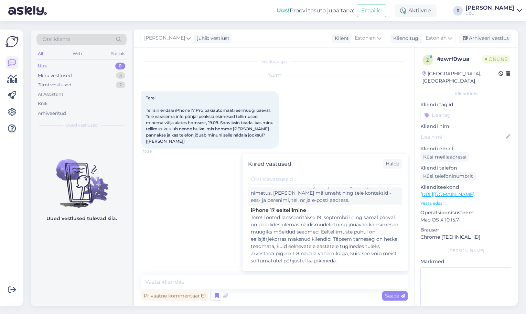
scroll to position [44, 0]
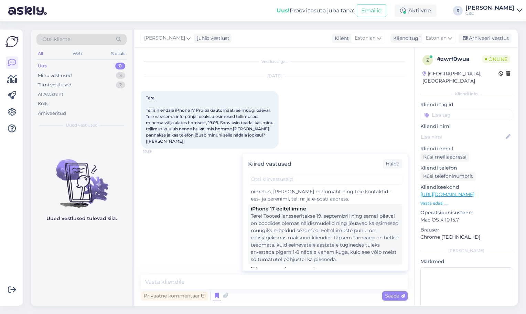
click at [308, 239] on div "Tere! Tooted lansseeritakse 19. septembril ning samal päeval on poodides olemas…" at bounding box center [325, 237] width 149 height 51
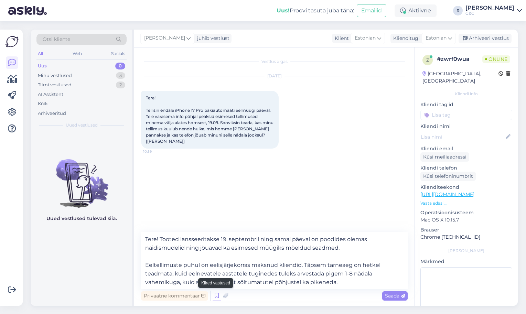
click at [217, 296] on icon at bounding box center [216, 295] width 8 height 10
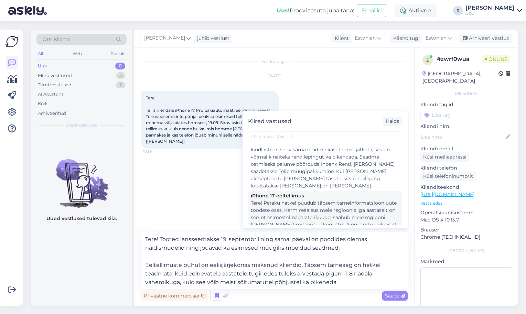
scroll to position [273, 0]
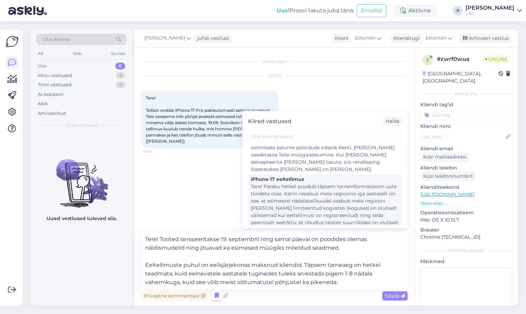
click at [302, 201] on div "Tere! Paraku hetkel puudub täpsem tarneinformatsioon uute toodete osas. Karm re…" at bounding box center [325, 233] width 149 height 101
type textarea "Tere! Paraku hetkel puudub täpsem tarneinformatsioon uute toodete osas. Karm re…"
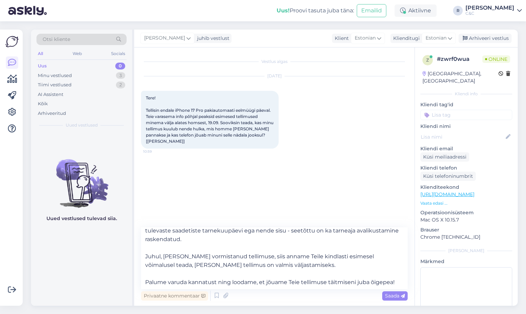
scroll to position [63, 0]
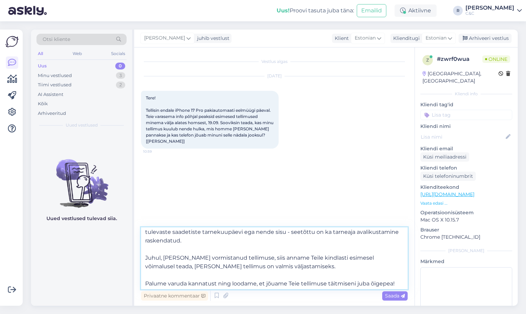
click at [254, 275] on textarea "Tere! Paraku hetkel puudub täpsem tarneinformatsioon uute toodete osas. Karm re…" at bounding box center [274, 258] width 266 height 62
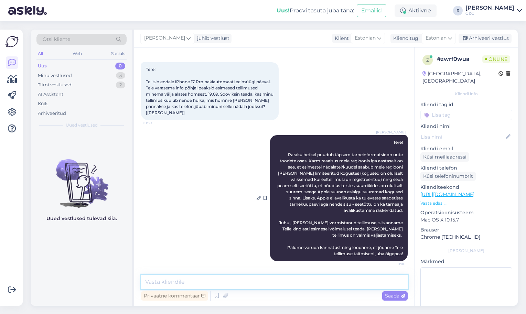
scroll to position [0, 0]
click at [97, 82] on div "Tiimi vestlused 2" at bounding box center [81, 85] width 90 height 10
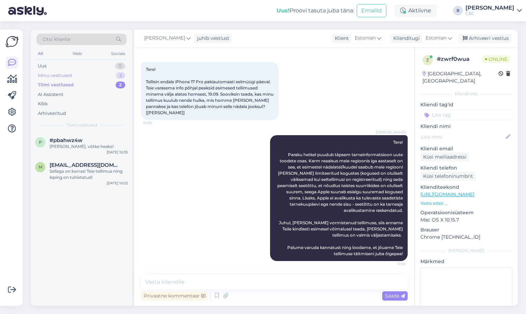
click at [97, 77] on div "Minu vestlused 3" at bounding box center [81, 76] width 90 height 10
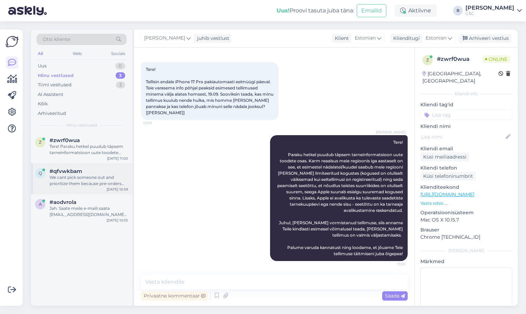
click at [81, 168] on span "#qfvwkbam" at bounding box center [66, 171] width 33 height 6
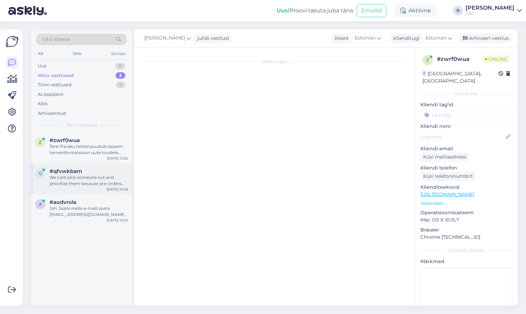
scroll to position [1104, 0]
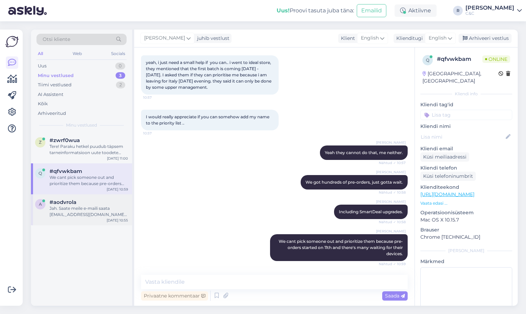
click at [88, 195] on div "a #aodvrola Jah. Saate meile e-maili saata klienditugi@cec.com koos tellimuse n…" at bounding box center [81, 209] width 101 height 31
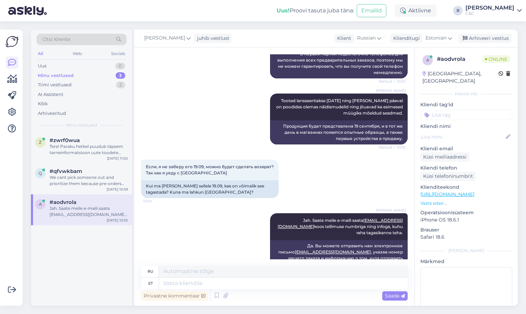
click at [87, 204] on div "#aodvrola" at bounding box center [89, 202] width 78 height 6
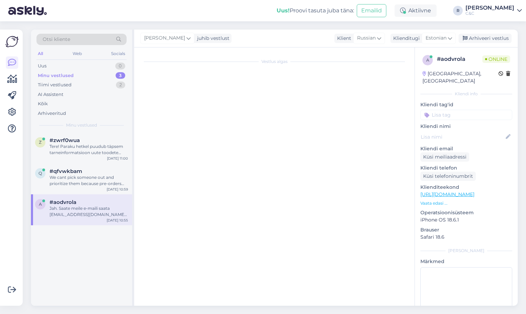
scroll to position [0, 0]
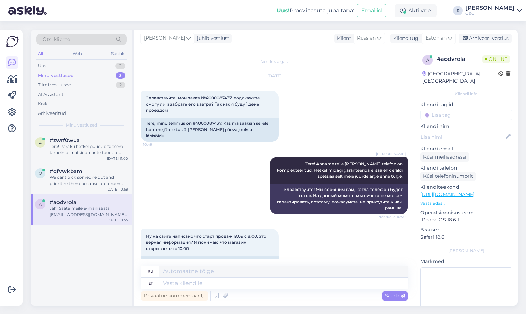
click at [90, 207] on div "Jah. Saate meile e-maili saata klienditugi@cec.com koos tellimuse numbriga ning…" at bounding box center [89, 211] width 78 height 12
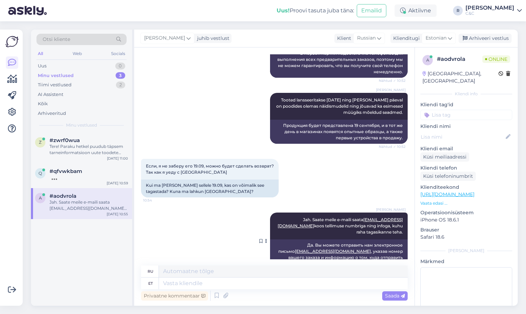
scroll to position [267, 0]
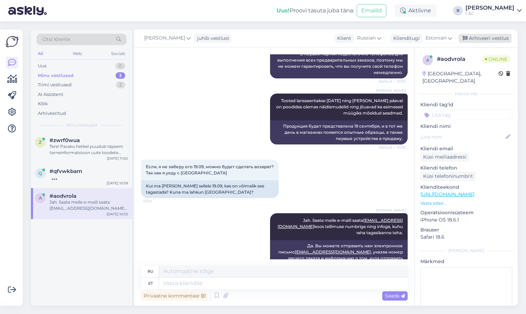
click at [492, 39] on div "Arhiveeri vestlus" at bounding box center [484, 38] width 53 height 9
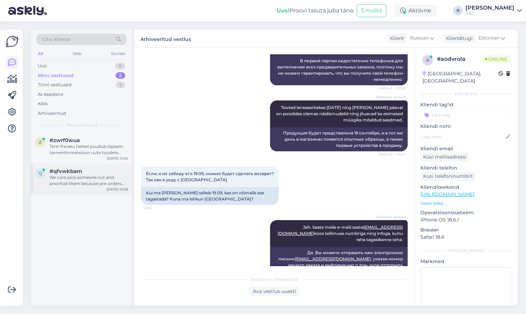
click at [81, 176] on div "We cant pick someone out and prioritize them because pre-orders started on 11th…" at bounding box center [89, 180] width 78 height 12
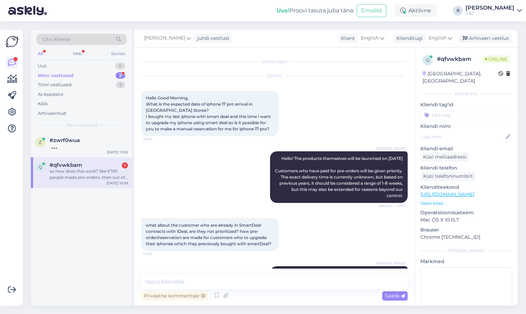
scroll to position [1146, 0]
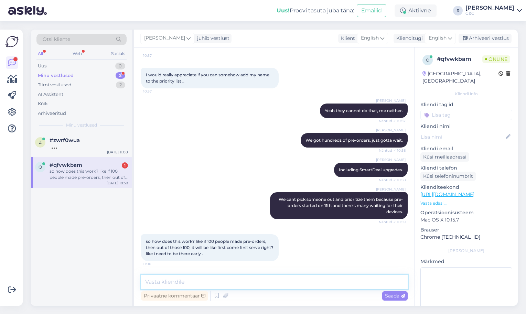
click at [222, 285] on textarea at bounding box center [274, 282] width 266 height 14
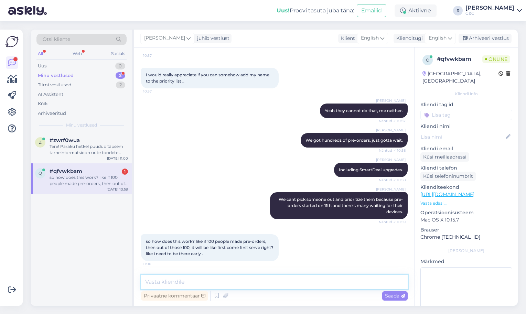
click at [222, 285] on textarea at bounding box center [274, 282] width 266 height 14
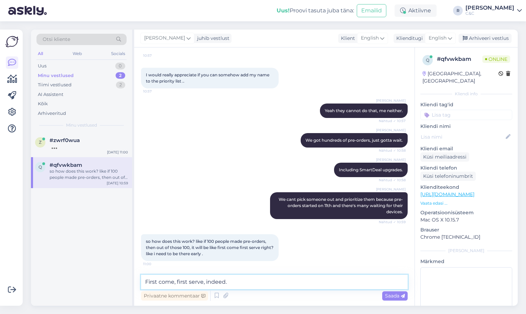
type textarea "First come, first serve, indeed."
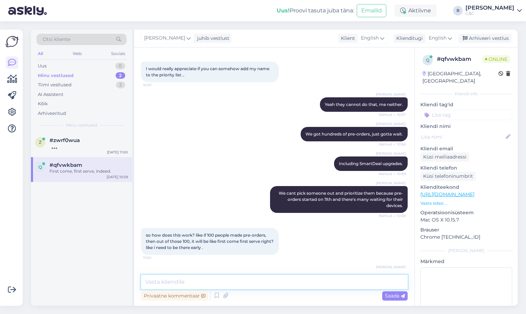
scroll to position [1175, 0]
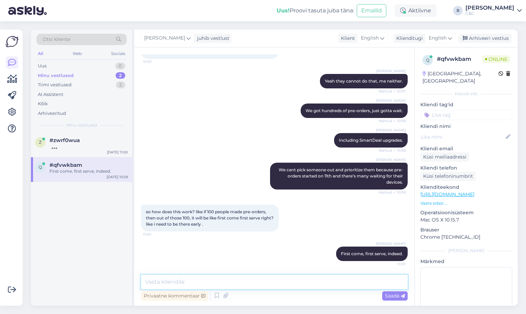
type textarea "S"
drag, startPoint x: 226, startPoint y: 278, endPoint x: 178, endPoint y: 283, distance: 48.0
click at [178, 283] on textarea "SmartDeal are prioritized" at bounding box center [274, 282] width 266 height 14
click at [176, 283] on textarea "SmartDeal are prioritized" at bounding box center [274, 282] width 266 height 14
type textarea "SmartDeal and paid in full ordfers are prioritized"
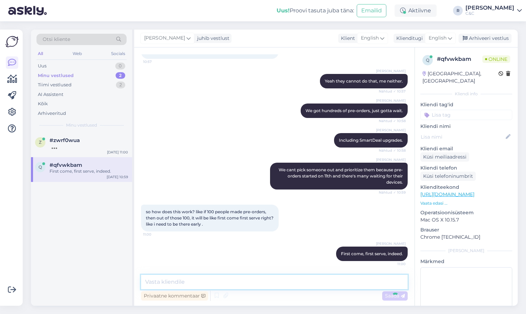
scroll to position [1205, 0]
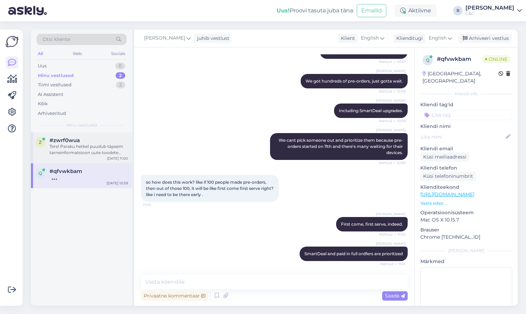
click at [87, 145] on div "Tere! Paraku hetkel puudub täpsem tarneinformatsioon uute toodete osas. Karm re…" at bounding box center [89, 149] width 78 height 12
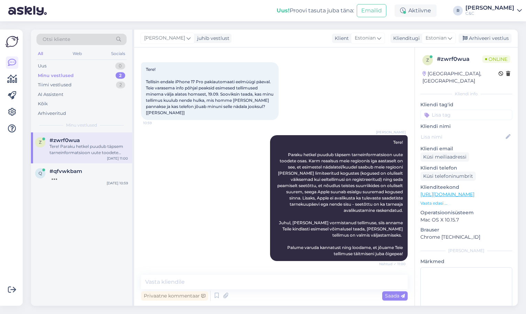
scroll to position [70, 0]
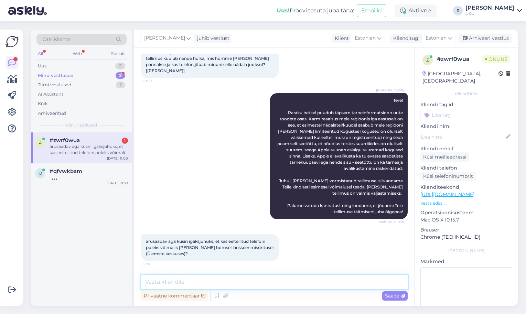
click at [212, 286] on textarea at bounding box center [274, 282] width 266 height 14
click at [213, 284] on textarea at bounding box center [274, 282] width 266 height 14
click at [212, 285] on textarea at bounding box center [274, 282] width 266 height 14
type textarea "E"
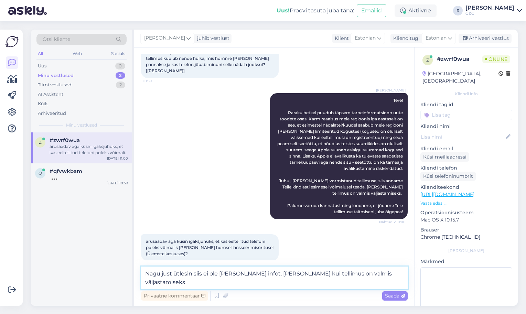
type textarea "Nagu just ütlesin siis ei ole meil seda infot. Anname teada kui tellimus on val…"
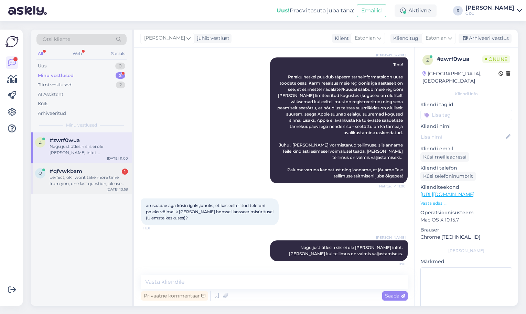
click at [90, 183] on div "perfect, ok i wont take more time from you, one last question, please help your…" at bounding box center [89, 180] width 78 height 12
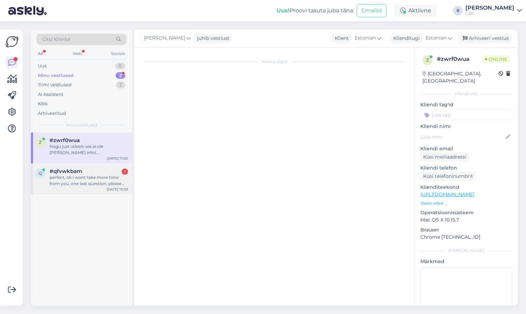
scroll to position [1247, 0]
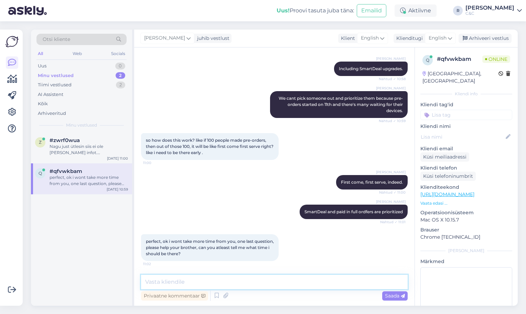
click at [215, 279] on textarea at bounding box center [274, 282] width 266 height 14
click at [216, 284] on textarea at bounding box center [274, 282] width 266 height 14
type textarea "Be where, sorry?"
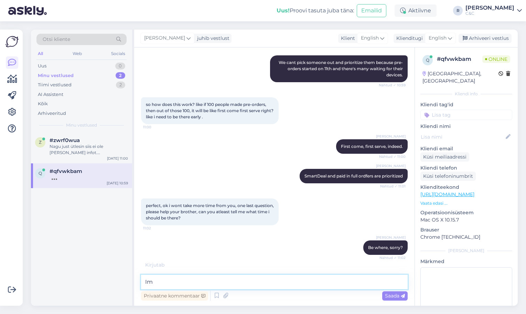
type textarea "I"
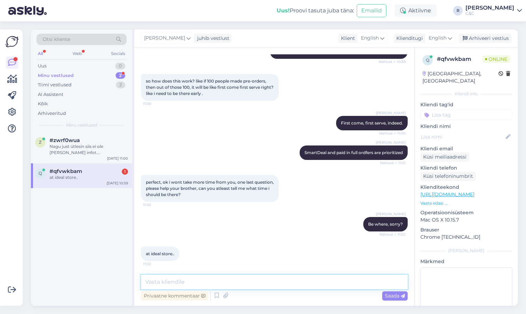
click at [206, 284] on textarea at bounding box center [274, 282] width 266 height 14
type textarea "For event tomorrow morning you mean?"
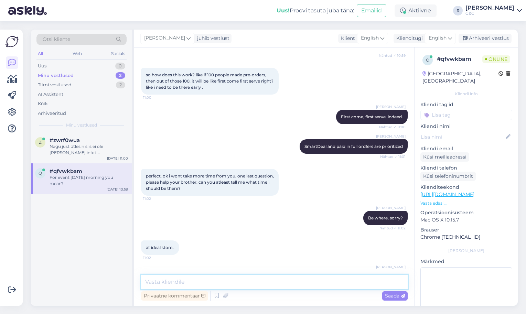
scroll to position [1336, 0]
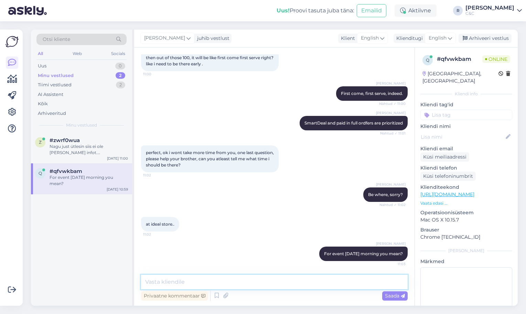
click at [212, 279] on textarea at bounding box center [274, 282] width 266 height 14
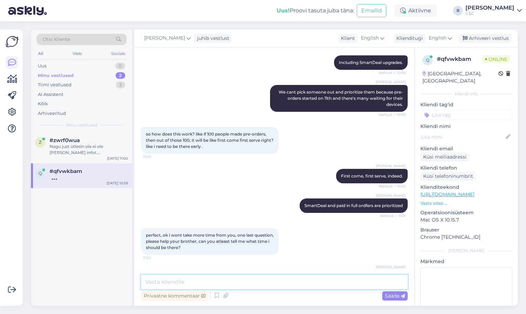
scroll to position [1383, 0]
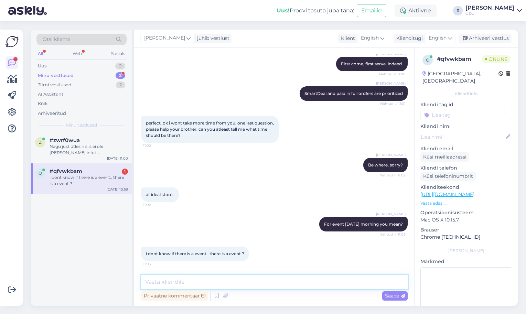
click at [224, 285] on textarea at bounding box center [274, 282] width 266 height 14
click at [194, 285] on textarea at bounding box center [274, 282] width 266 height 14
type textarea "W"
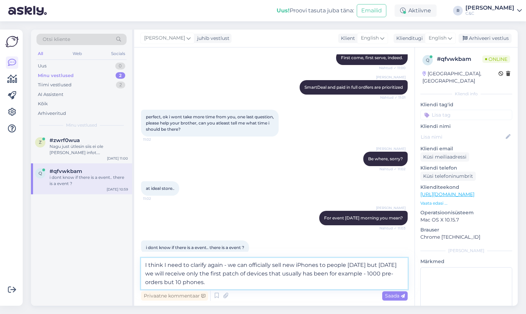
type textarea "I think I need to clarify again - we can officially sell new iPhones to people …"
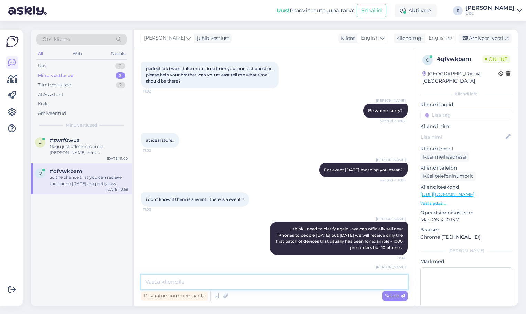
scroll to position [1449, 0]
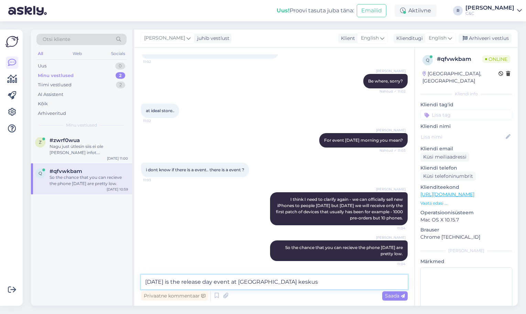
click at [248, 282] on textarea "Tomorrow is the release day event at Ülemiste keskus" at bounding box center [274, 282] width 266 height 14
click at [320, 287] on textarea "Tomorrow is the release day event at 8AM Ülemiste keskus" at bounding box center [274, 282] width 266 height 14
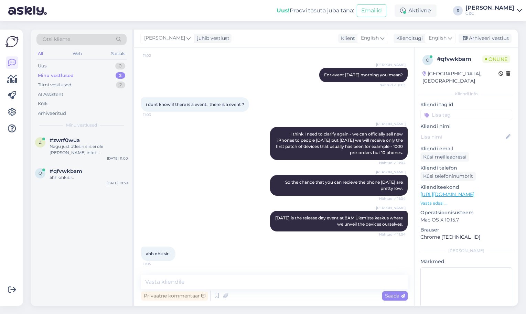
scroll to position [1514, 0]
click at [233, 285] on textarea at bounding box center [274, 282] width 266 height 14
click at [252, 283] on textarea at bounding box center [274, 282] width 266 height 14
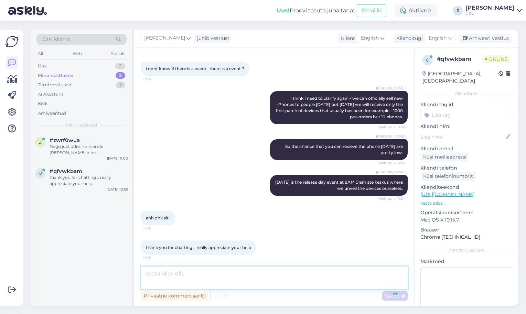
scroll to position [1594, 0]
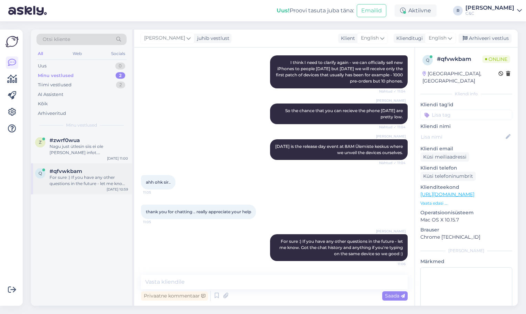
click at [83, 189] on div "q #qfvwkbam For sure :) If you have any other questions in the future - let me …" at bounding box center [81, 178] width 101 height 31
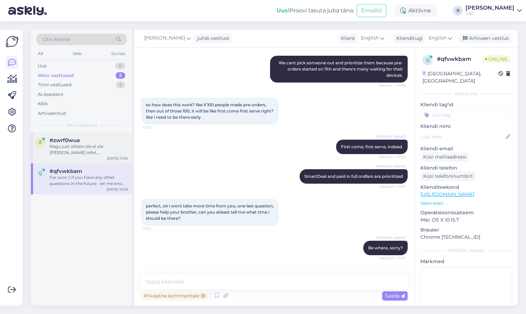
click at [87, 147] on div "Nagu just ütlesin siis ei ole meil seda infot. Anname teada kui tellimus on val…" at bounding box center [89, 149] width 78 height 12
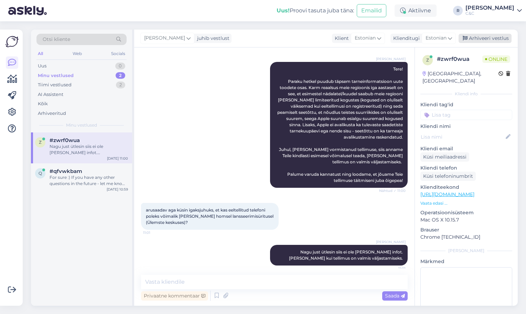
click at [493, 37] on div "Arhiveeri vestlus" at bounding box center [484, 38] width 53 height 9
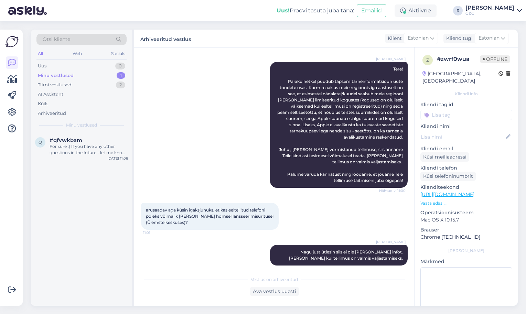
click at [109, 76] on div "Minu vestlused 1" at bounding box center [81, 76] width 90 height 10
click at [98, 144] on div "For sure :) If you have any other questions in the future - let me know. Got th…" at bounding box center [89, 149] width 78 height 12
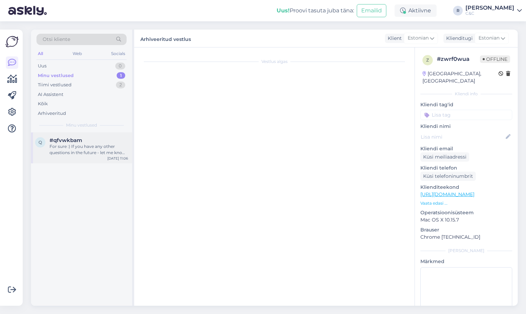
scroll to position [1586, 0]
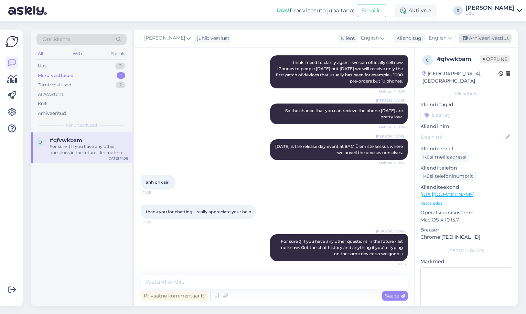
click at [490, 37] on div "Arhiveeri vestlus" at bounding box center [484, 38] width 53 height 9
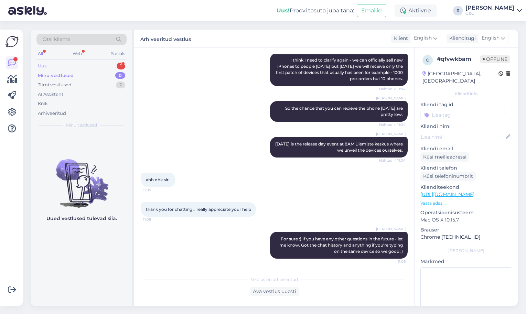
click at [109, 65] on div "Uus 1" at bounding box center [81, 66] width 90 height 10
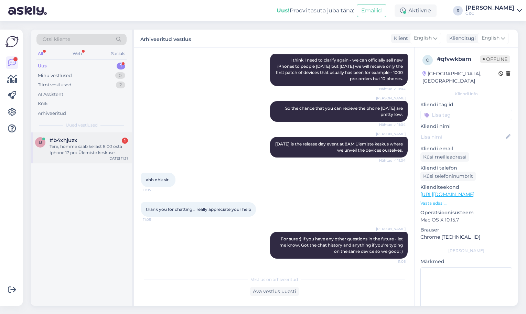
click at [90, 135] on div "b #b4xhjuzx 1 Tere, homme saab kellast 8.00 osta Iphone 17 pro Ülemiste keskuse…" at bounding box center [81, 147] width 101 height 31
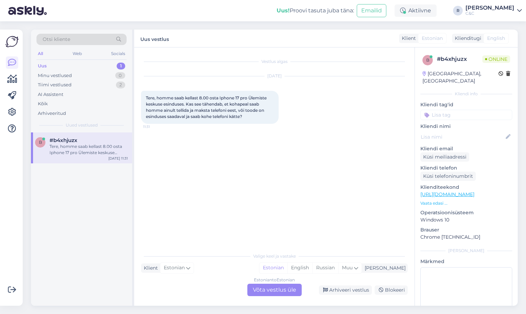
click at [256, 280] on div "Estonian to Estonian" at bounding box center [274, 280] width 41 height 6
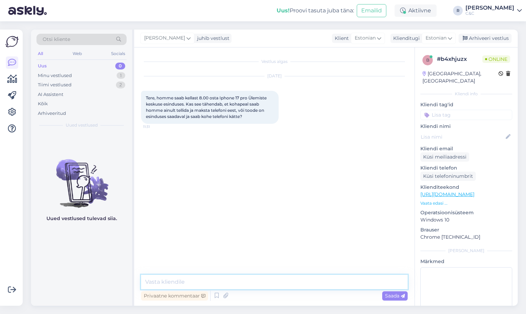
click at [251, 281] on textarea at bounding box center [274, 282] width 266 height 14
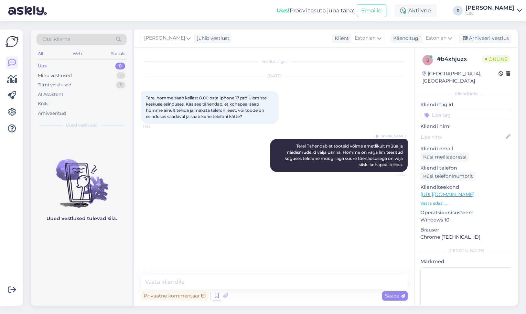
click at [217, 299] on icon at bounding box center [216, 295] width 8 height 10
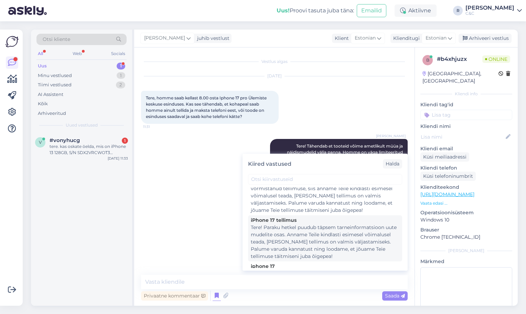
scroll to position [396, 0]
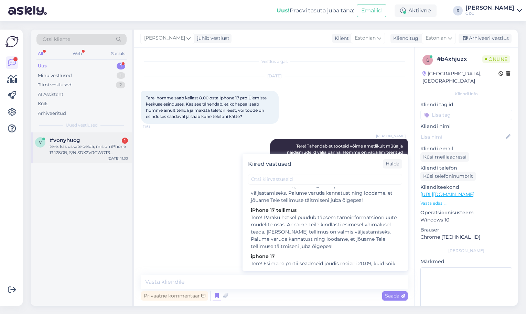
click at [112, 147] on div "tere. kas oskate öelda, mis on iPhone 13 128GB, S/N SDX2VRCWOT3 kasutuselevõttu…" at bounding box center [89, 149] width 78 height 12
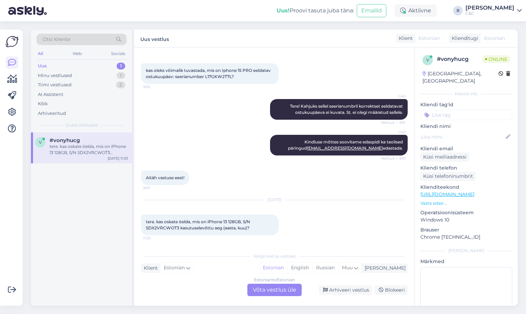
click at [274, 293] on div "Estonian to Estonian Võta vestlus üle" at bounding box center [274, 290] width 54 height 12
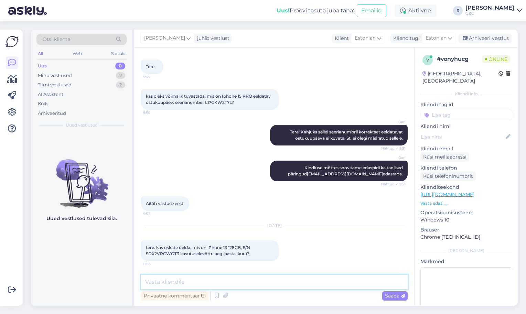
click at [246, 288] on textarea at bounding box center [274, 282] width 266 height 14
click at [160, 254] on span "tere. kas oskate öelda, mis on iPhone 13 128GB, S/N SDX2VRCWOT3 kasutuselevõttu…" at bounding box center [198, 250] width 105 height 11
copy span "SDX2VRCWOT3"
click at [264, 284] on textarea "Tere! Meie näeme v" at bounding box center [274, 282] width 266 height 14
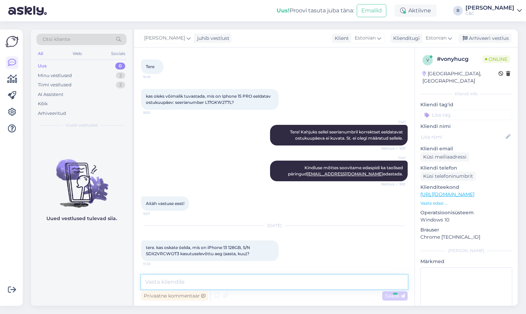
scroll to position [425, 0]
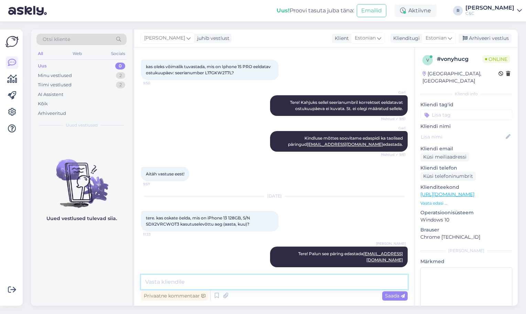
click at [251, 280] on textarea at bounding box center [274, 282] width 266 height 14
click at [498, 39] on div "Arhiveeri vestlus" at bounding box center [484, 38] width 53 height 9
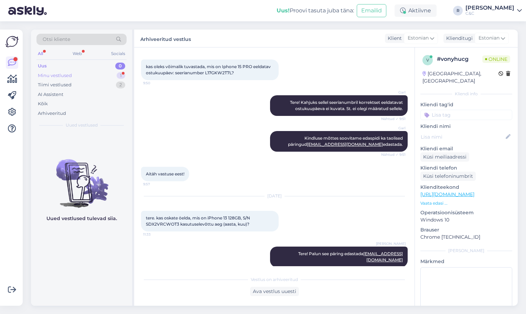
click at [113, 73] on div "Minu vestlused 1" at bounding box center [81, 76] width 90 height 10
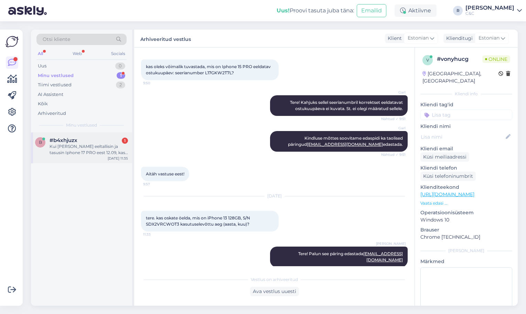
click at [103, 155] on div "b #b4xhjuzx 1 Kui mina juba eeltallisin ja tasusin Iphone 17 PRO eest 12.09, ka…" at bounding box center [81, 147] width 101 height 31
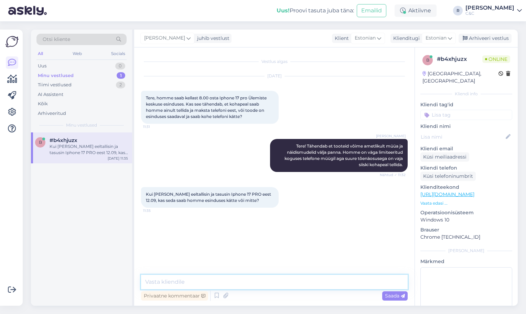
click at [239, 284] on textarea at bounding box center [274, 282] width 266 height 14
click at [218, 297] on icon at bounding box center [216, 295] width 8 height 10
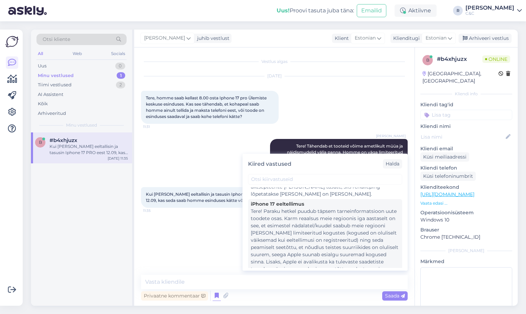
scroll to position [288, 0]
click at [302, 230] on div "Tere! Paraku hetkel puudub täpsem tarneinformatsioon uute toodete osas. Karm re…" at bounding box center [325, 260] width 149 height 101
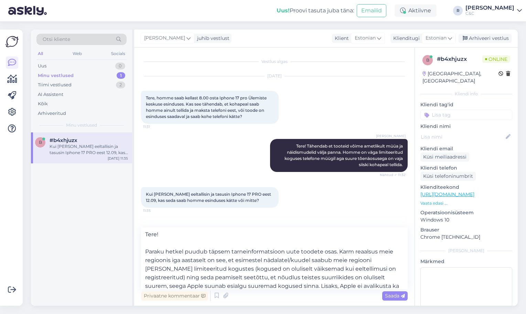
scroll to position [6, 0]
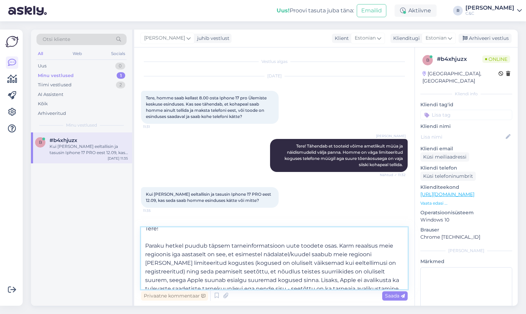
drag, startPoint x: 176, startPoint y: 236, endPoint x: 120, endPoint y: 228, distance: 56.6
click at [120, 228] on div "Otsi kliente All Web Socials Uus 0 Minu vestlused 1 Tiimi vestlused 2 AI Assist…" at bounding box center [274, 168] width 486 height 276
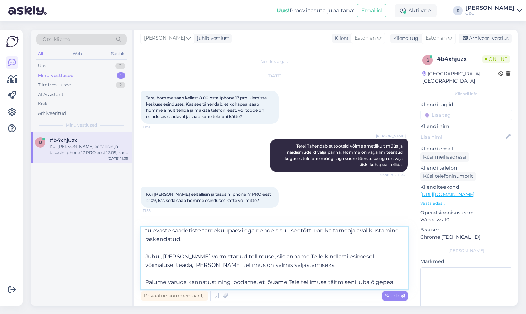
scroll to position [47, 0]
click at [290, 271] on textarea "Paraku hetkel puudub täpsem tarneinformatsioon uute toodete osas. Karm reaalsus…" at bounding box center [274, 258] width 266 height 62
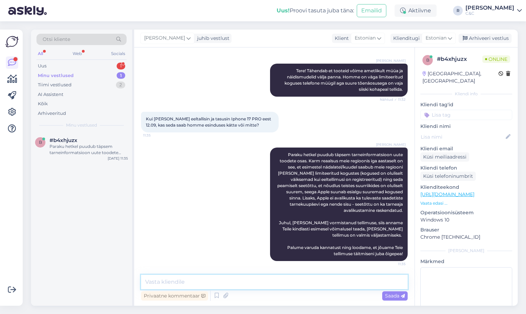
scroll to position [481, 0]
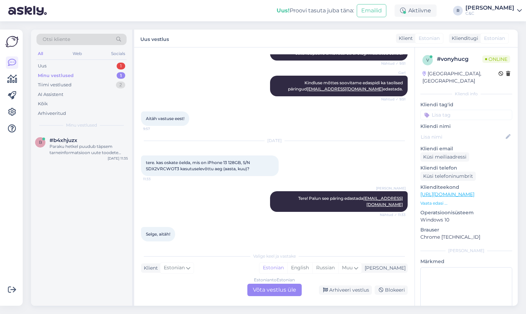
click at [261, 285] on div "Estonian to Estonian Võta vestlus üle" at bounding box center [274, 290] width 54 height 12
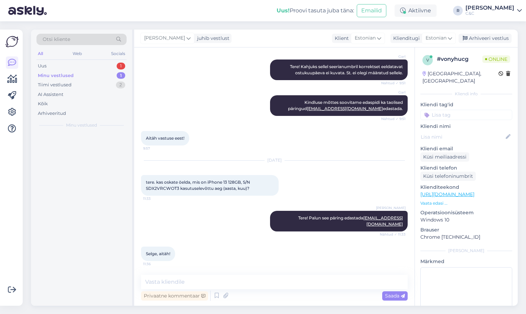
scroll to position [455, 0]
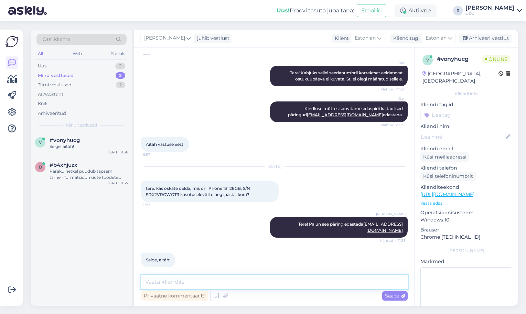
click at [238, 277] on textarea at bounding box center [274, 282] width 266 height 14
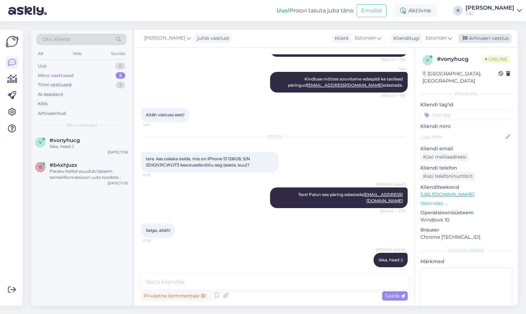
click at [466, 39] on icon at bounding box center [464, 38] width 5 height 5
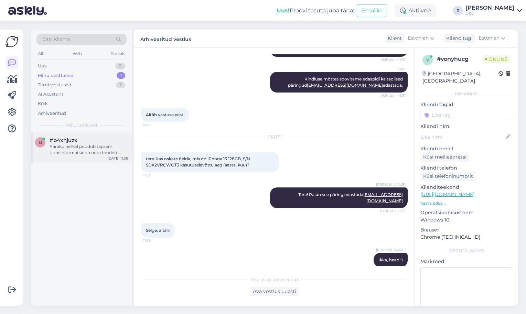
click at [54, 144] on div "Paraku hetkel puudub täpsem tarneinformatsioon uute toodete osas. Karm reaalsus…" at bounding box center [89, 149] width 78 height 12
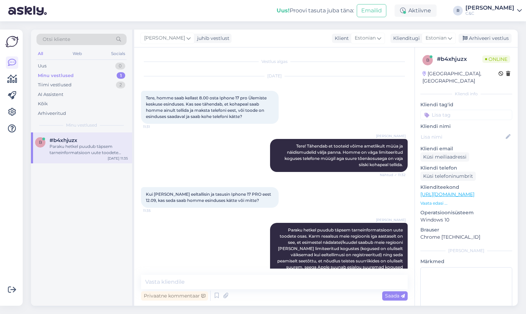
scroll to position [75, 0]
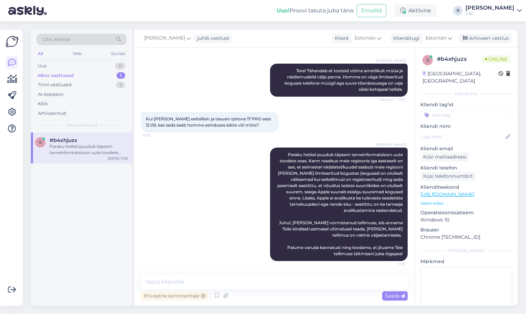
click at [110, 72] on div "Minu vestlused 1" at bounding box center [81, 76] width 90 height 10
click at [76, 156] on div "b #b4xhjuzx Paraku hetkel puudub täpsem tarneinformatsioon uute toodete osas. K…" at bounding box center [81, 147] width 101 height 31
click at [492, 45] on div "Ross juhib vestlust Klient Estonian Klienditugi Estonian Arhiveeri vestlus" at bounding box center [325, 39] width 383 height 18
click at [494, 40] on div "Arhiveeri vestlus" at bounding box center [484, 38] width 53 height 9
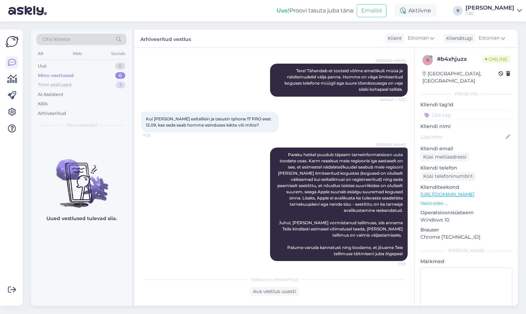
click at [119, 85] on div "3" at bounding box center [120, 84] width 9 height 7
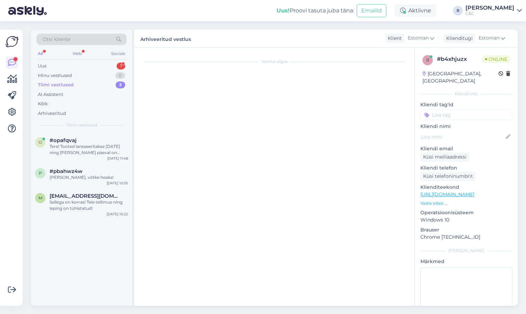
scroll to position [0, 0]
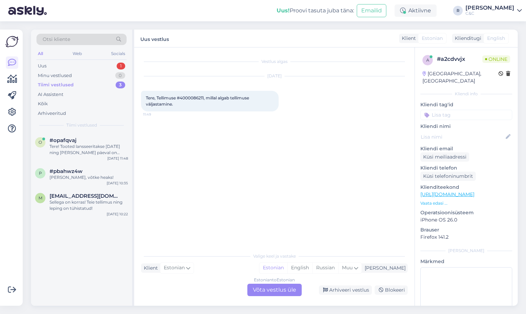
click at [261, 286] on div "Estonian to Estonian Võta vestlus üle" at bounding box center [274, 290] width 54 height 12
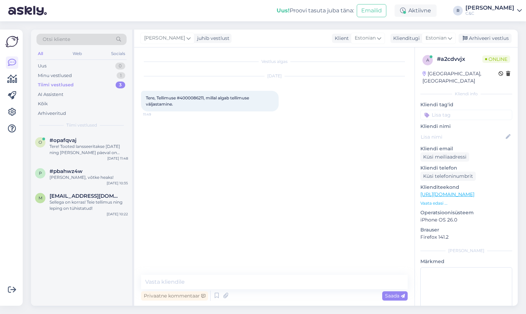
click at [196, 99] on span "Tere, Tellimuse #4000086211, millal algab tellimuse väljastamine." at bounding box center [198, 100] width 104 height 11
click at [320, 280] on textarea at bounding box center [274, 282] width 266 height 14
click at [219, 294] on icon at bounding box center [216, 295] width 8 height 10
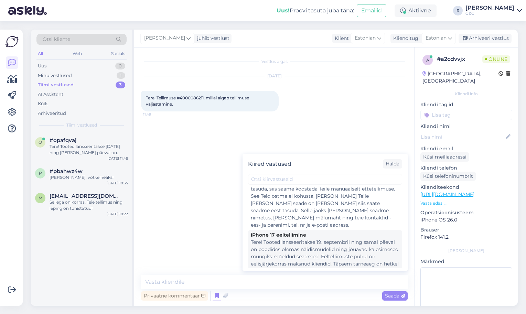
scroll to position [13, 0]
click at [288, 253] on div "Tere! Tooted lansseeritakse 19. septembril ning samal päeval on poodides olemas…" at bounding box center [325, 268] width 149 height 51
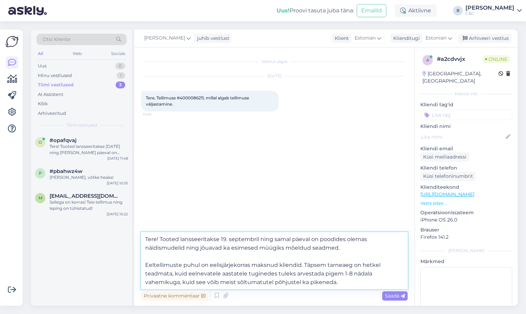
click at [287, 265] on textarea "Tere! Tooted lansseeritakse 19. septembril ning samal päeval on poodides olemas…" at bounding box center [274, 260] width 266 height 57
click at [217, 296] on icon at bounding box center [216, 295] width 8 height 10
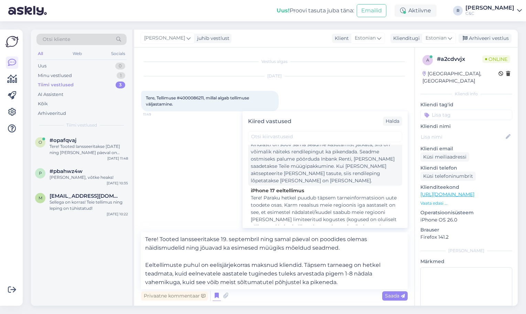
scroll to position [263, 0]
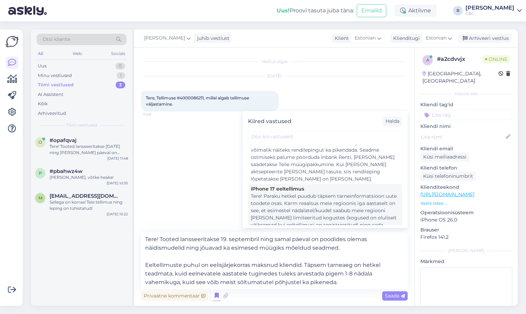
click at [304, 200] on div "Tere! Paraku hetkel puudub täpsem tarneinformatsioon uute toodete osas. Karm re…" at bounding box center [325, 243] width 149 height 101
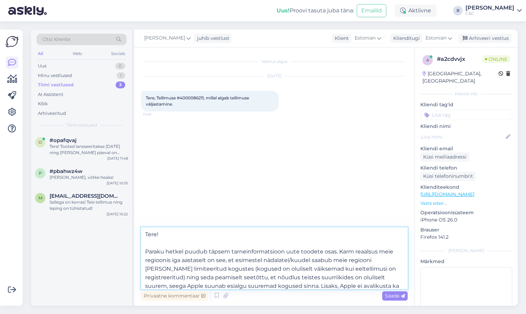
click at [283, 268] on textarea "Tere! Paraku hetkel puudub täpsem tarneinformatsioon uute toodete osas. Karm re…" at bounding box center [274, 258] width 266 height 62
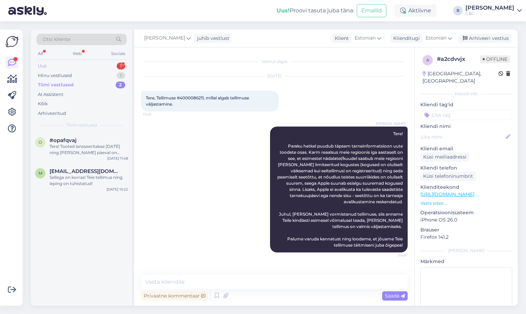
click at [94, 68] on div "Uus 1" at bounding box center [81, 66] width 90 height 10
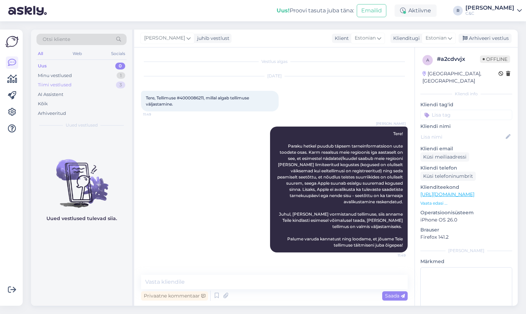
click at [95, 81] on div "Tiimi vestlused 3" at bounding box center [81, 85] width 90 height 10
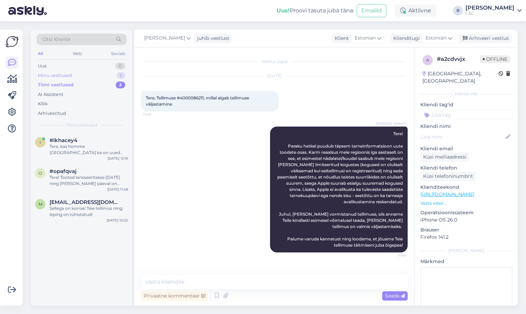
click at [96, 74] on div "Minu vestlused 1" at bounding box center [81, 76] width 90 height 10
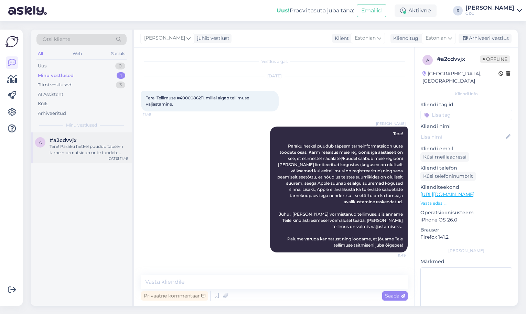
click at [70, 140] on span "#a2cdvvjx" at bounding box center [63, 140] width 27 height 6
click at [507, 41] on div "Arhiveeri vestlus" at bounding box center [484, 38] width 53 height 9
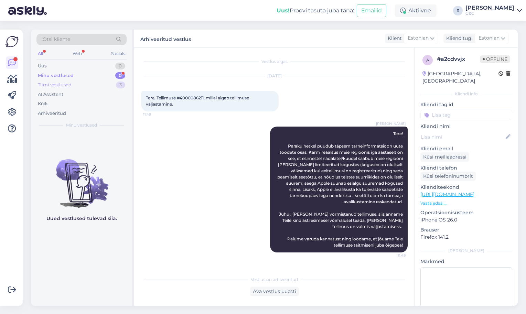
click at [109, 85] on div "Tiimi vestlused 3" at bounding box center [81, 85] width 90 height 10
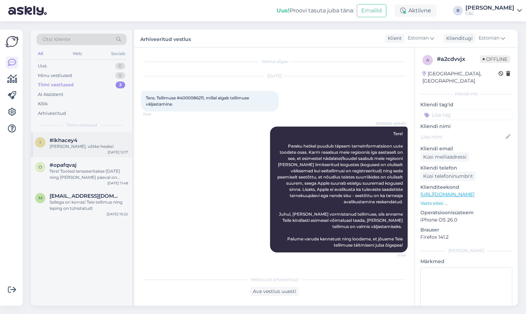
click at [82, 143] on div "Ikka, võtke heaks!" at bounding box center [89, 146] width 78 height 6
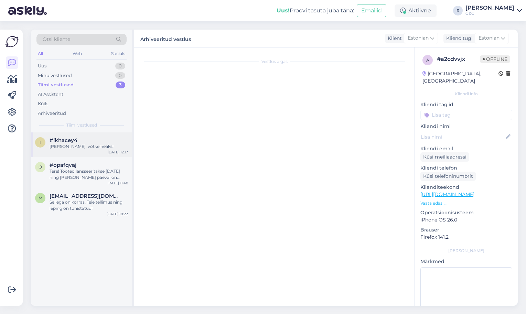
scroll to position [56, 0]
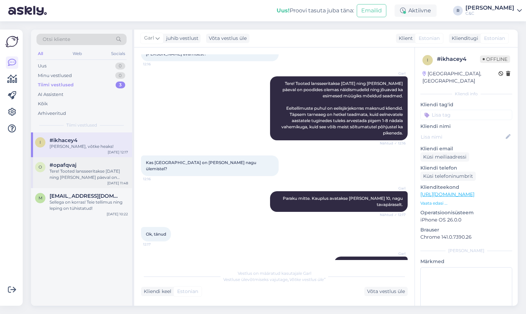
click at [80, 168] on div "Tere! Tooted lansseeritakse 19. septembril ning samal päeval on poodides olemas…" at bounding box center [89, 174] width 78 height 12
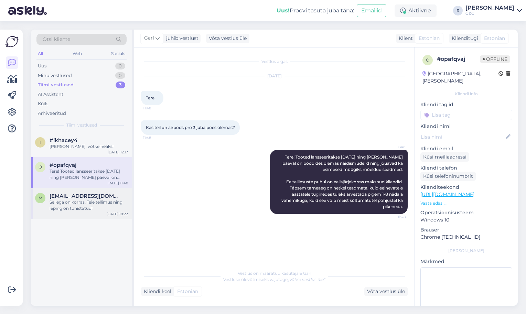
click at [80, 204] on div "Sellega on korras! Teie tellimus ning leping on tühistatud!" at bounding box center [89, 205] width 78 height 12
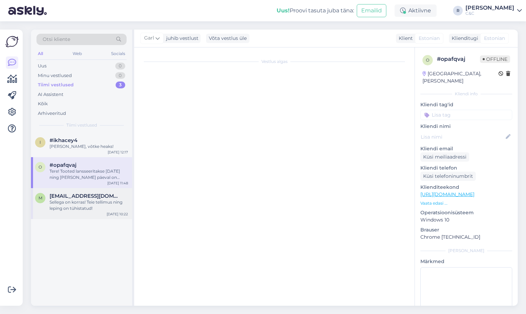
scroll to position [85, 0]
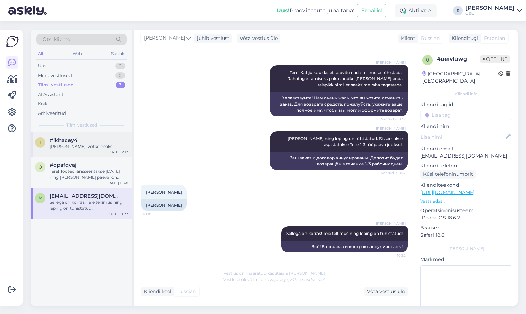
click at [92, 148] on div "Ikka, võtke heaks!" at bounding box center [89, 146] width 78 height 6
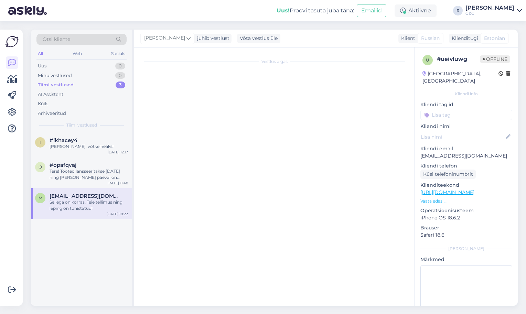
click at [83, 210] on div "Sellega on korras! Teie tellimus ning leping on tühistatud!" at bounding box center [89, 205] width 78 height 12
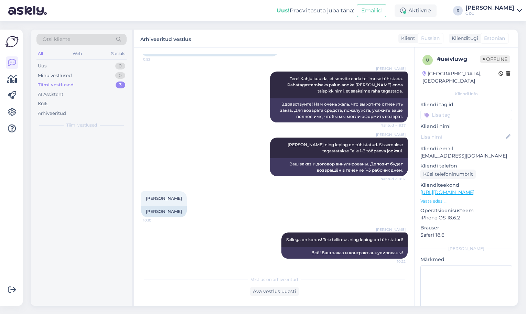
scroll to position [79, 0]
